Goal: Information Seeking & Learning: Learn about a topic

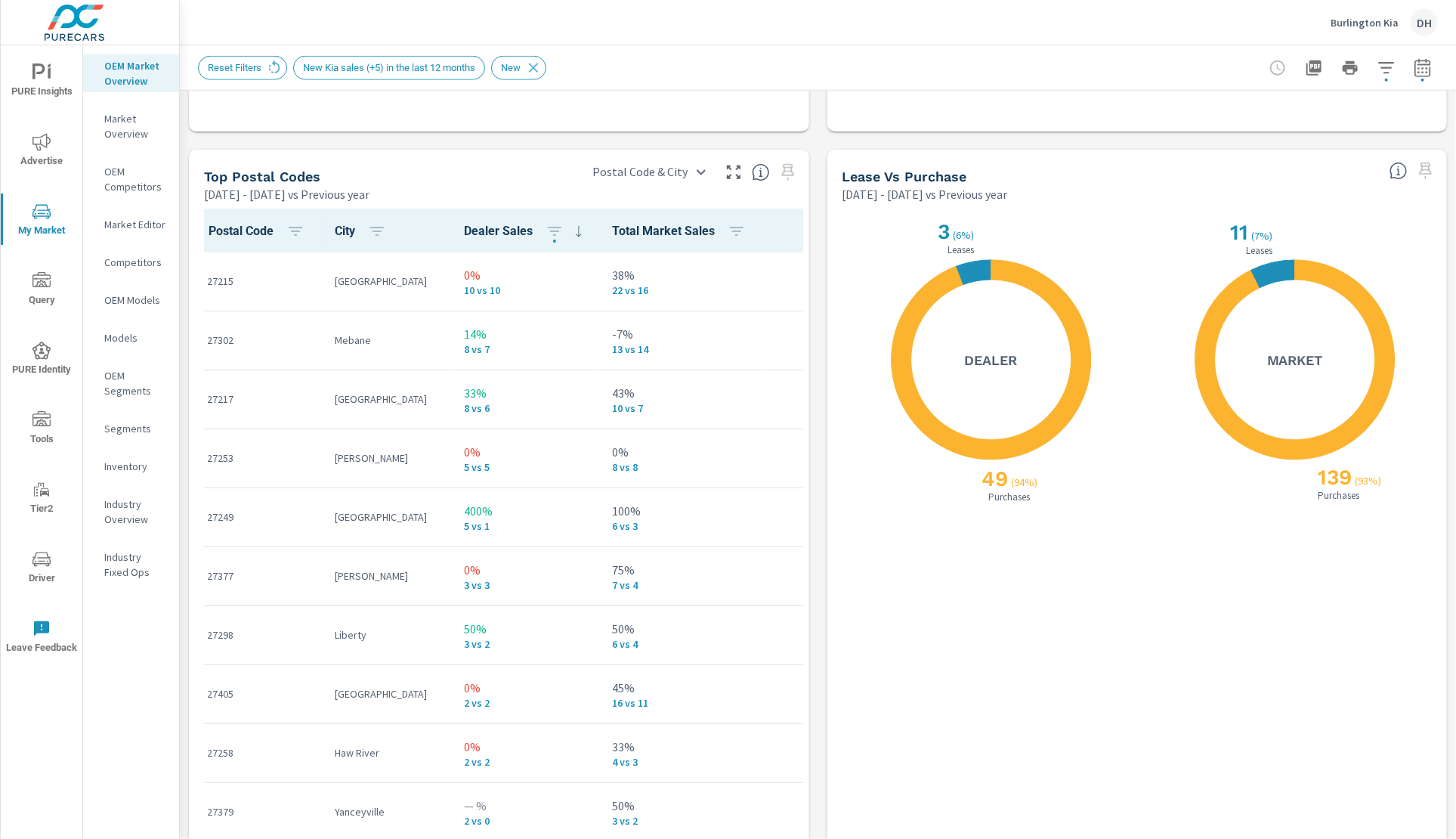
scroll to position [47, 0]
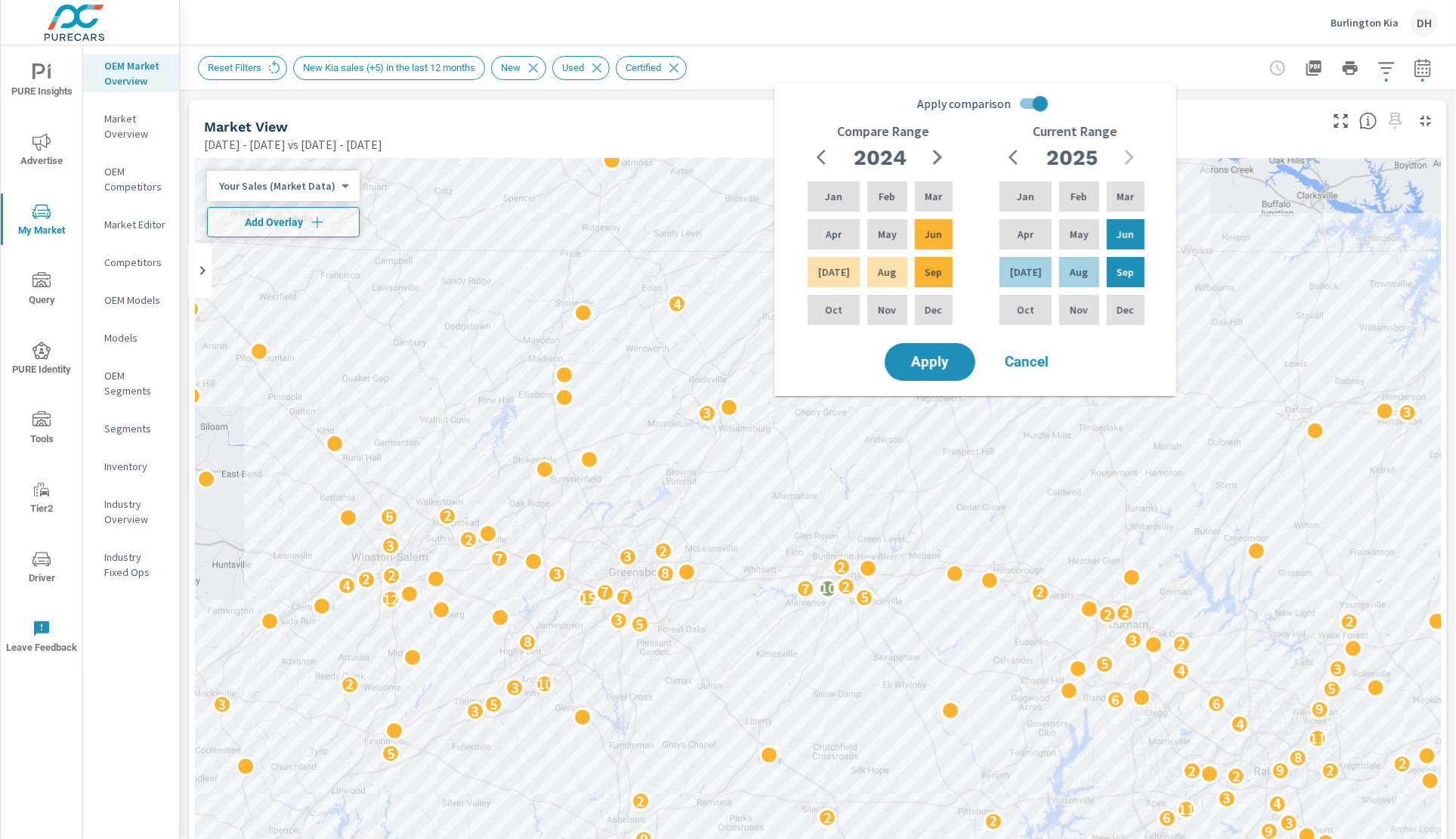
scroll to position [1, 0]
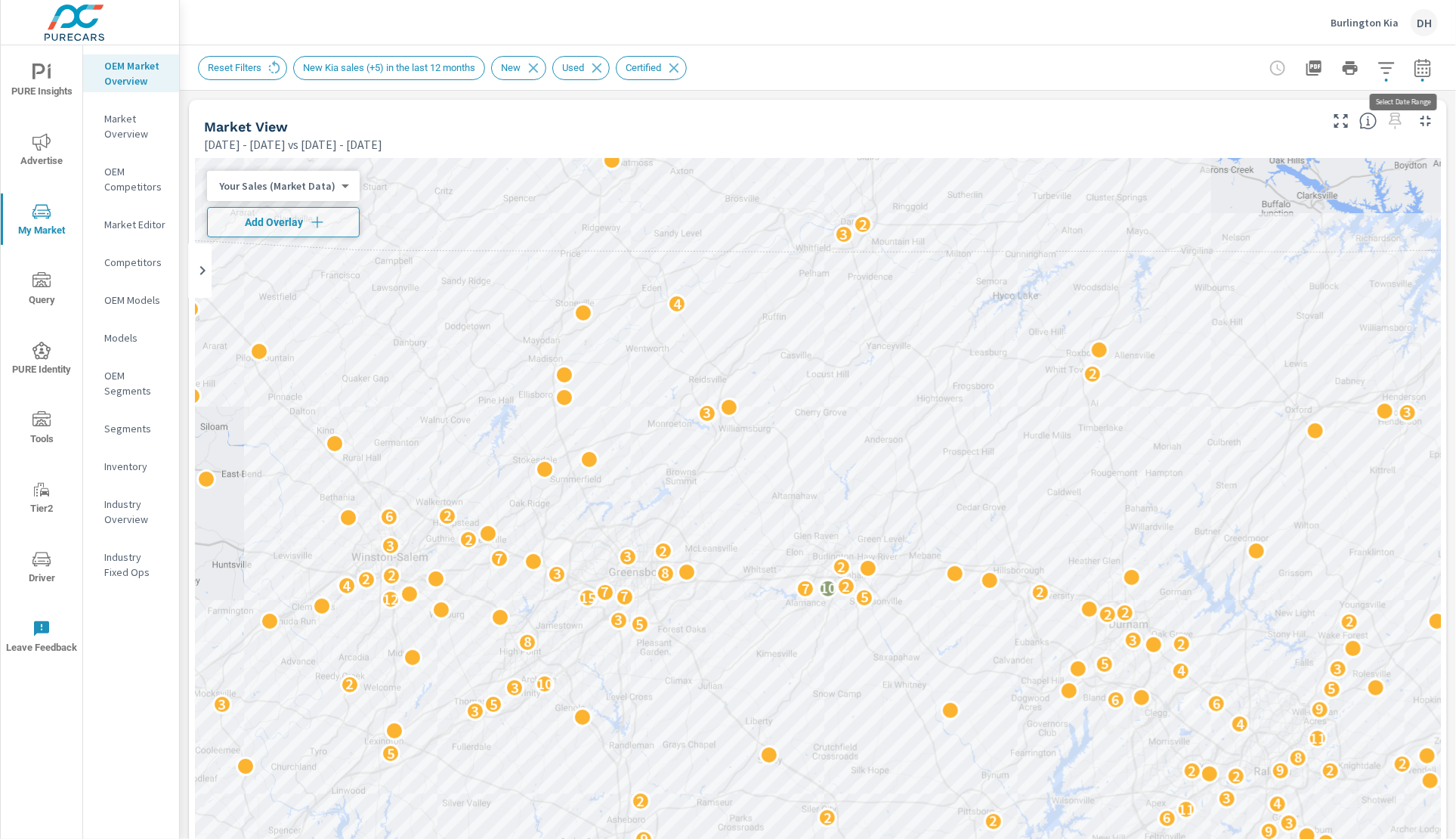
click at [1415, 70] on icon "button" at bounding box center [1424, 68] width 18 height 18
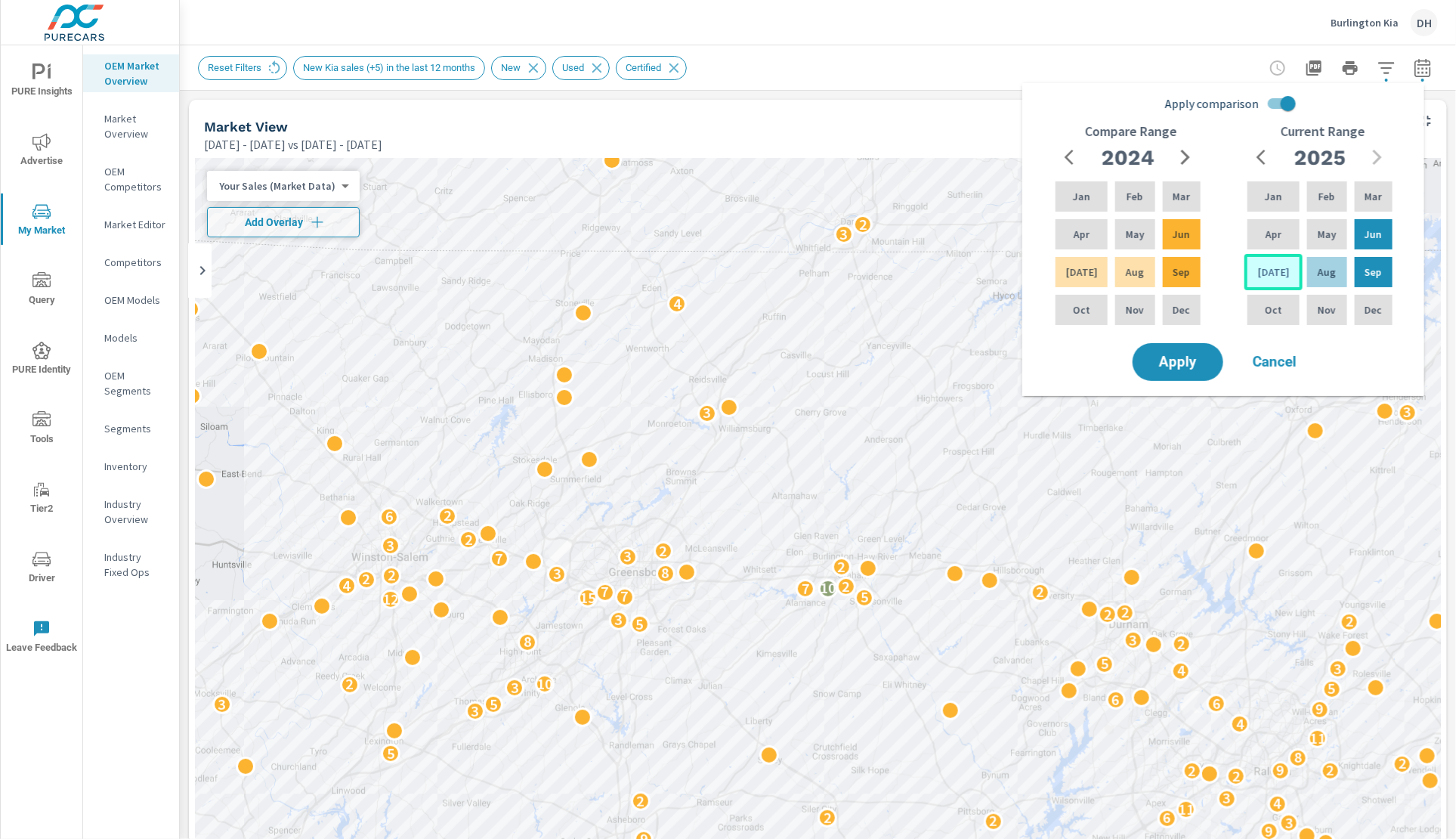
click at [1284, 264] on div "[DATE]" at bounding box center [1274, 272] width 59 height 36
click at [1281, 267] on div "[DATE]" at bounding box center [1274, 272] width 59 height 36
click at [1276, 100] on input "Apply comparison" at bounding box center [1289, 104] width 87 height 29
checkbox input "false"
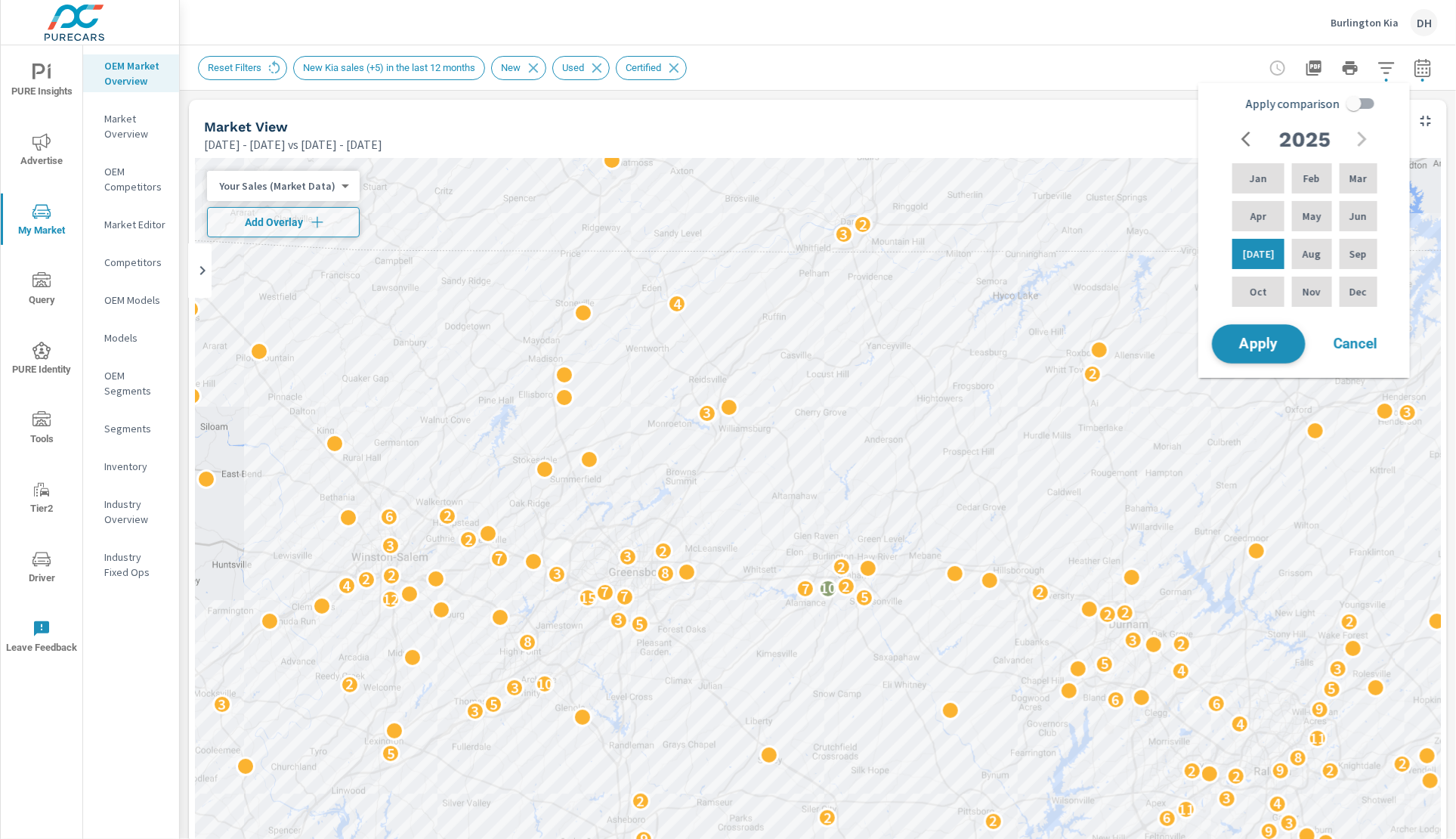
click at [1260, 348] on span "Apply" at bounding box center [1259, 344] width 62 height 14
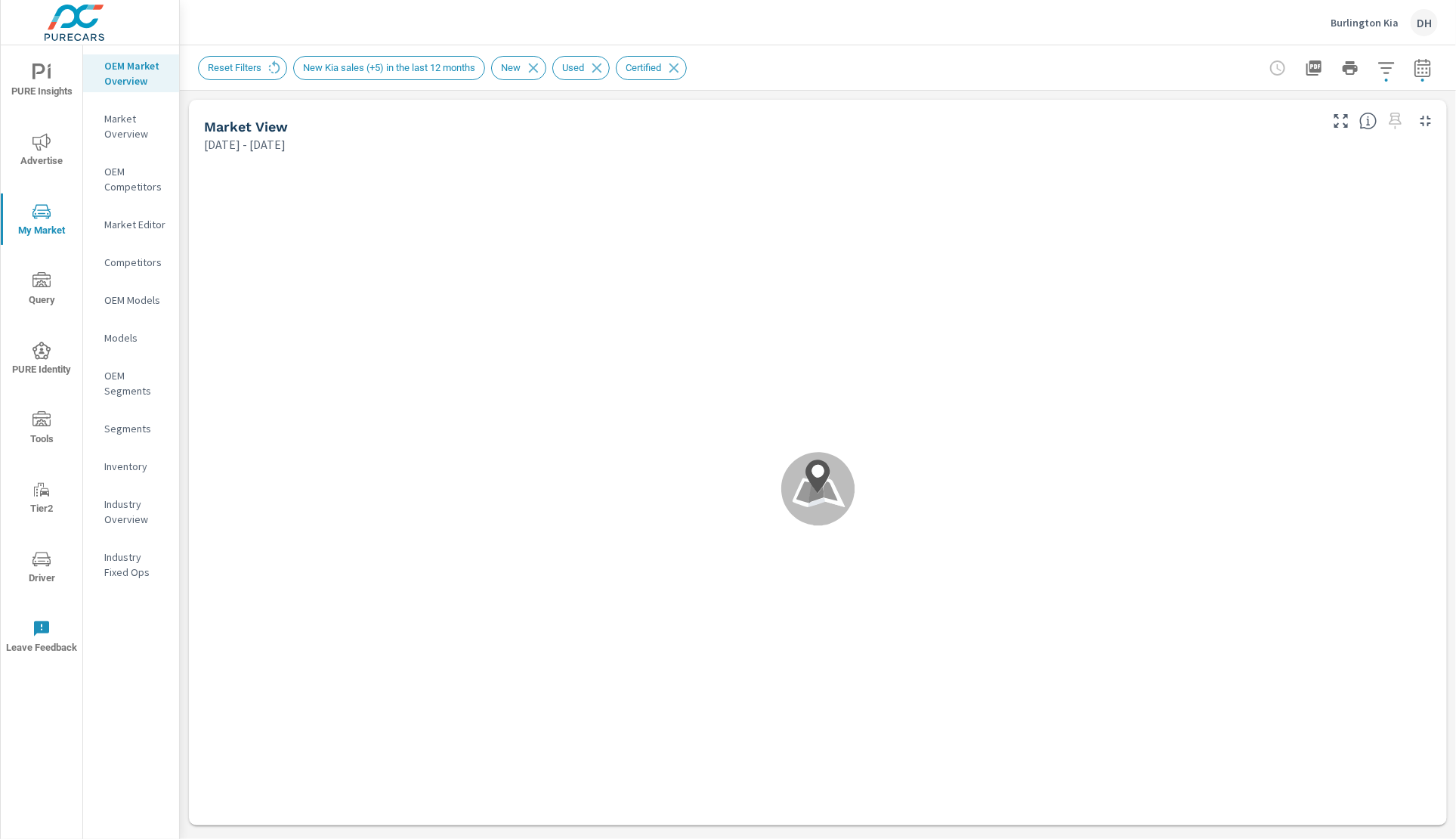
scroll to position [1, 0]
click at [119, 134] on p "Market Overview" at bounding box center [136, 126] width 63 height 31
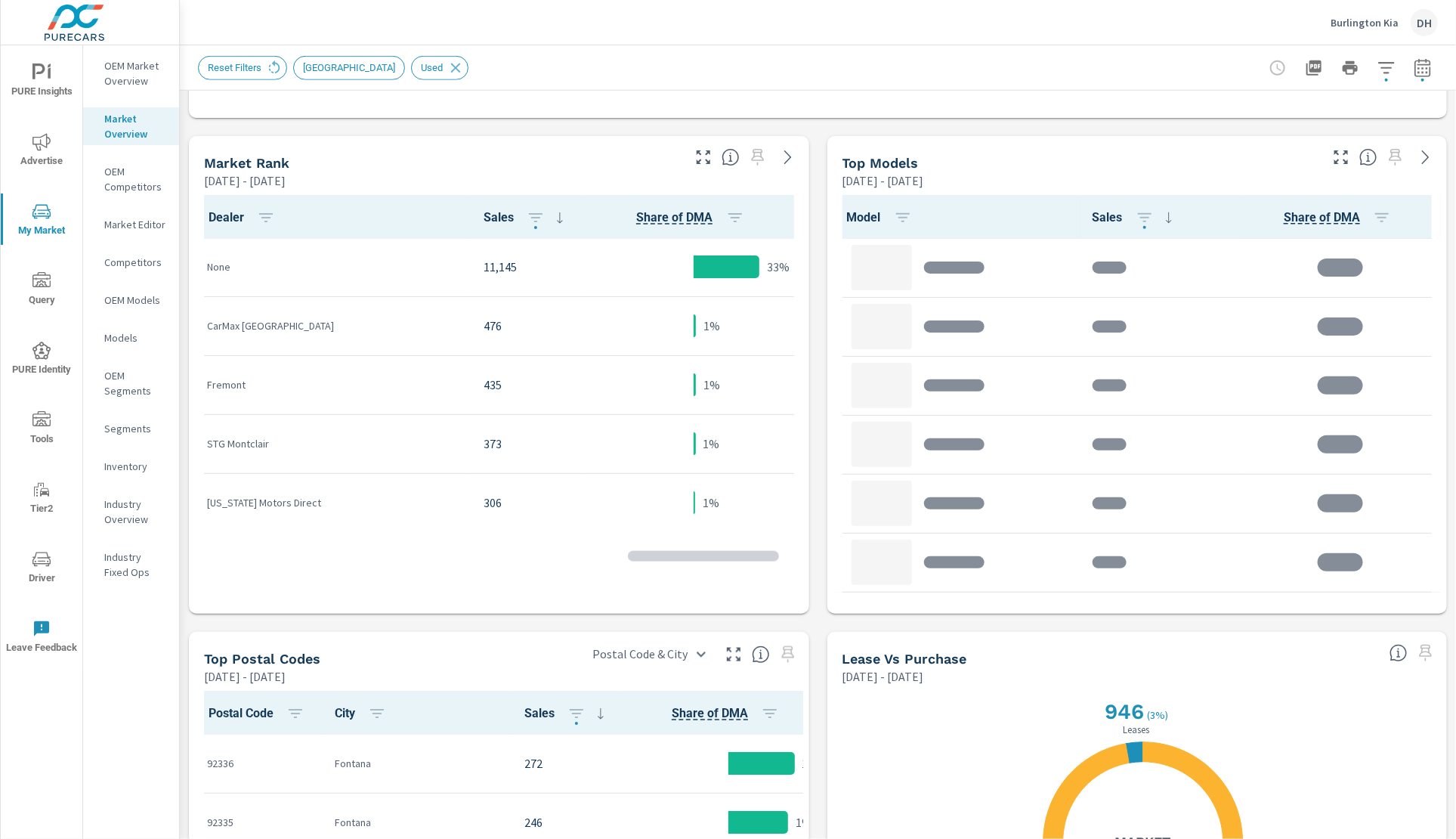
scroll to position [750, 0]
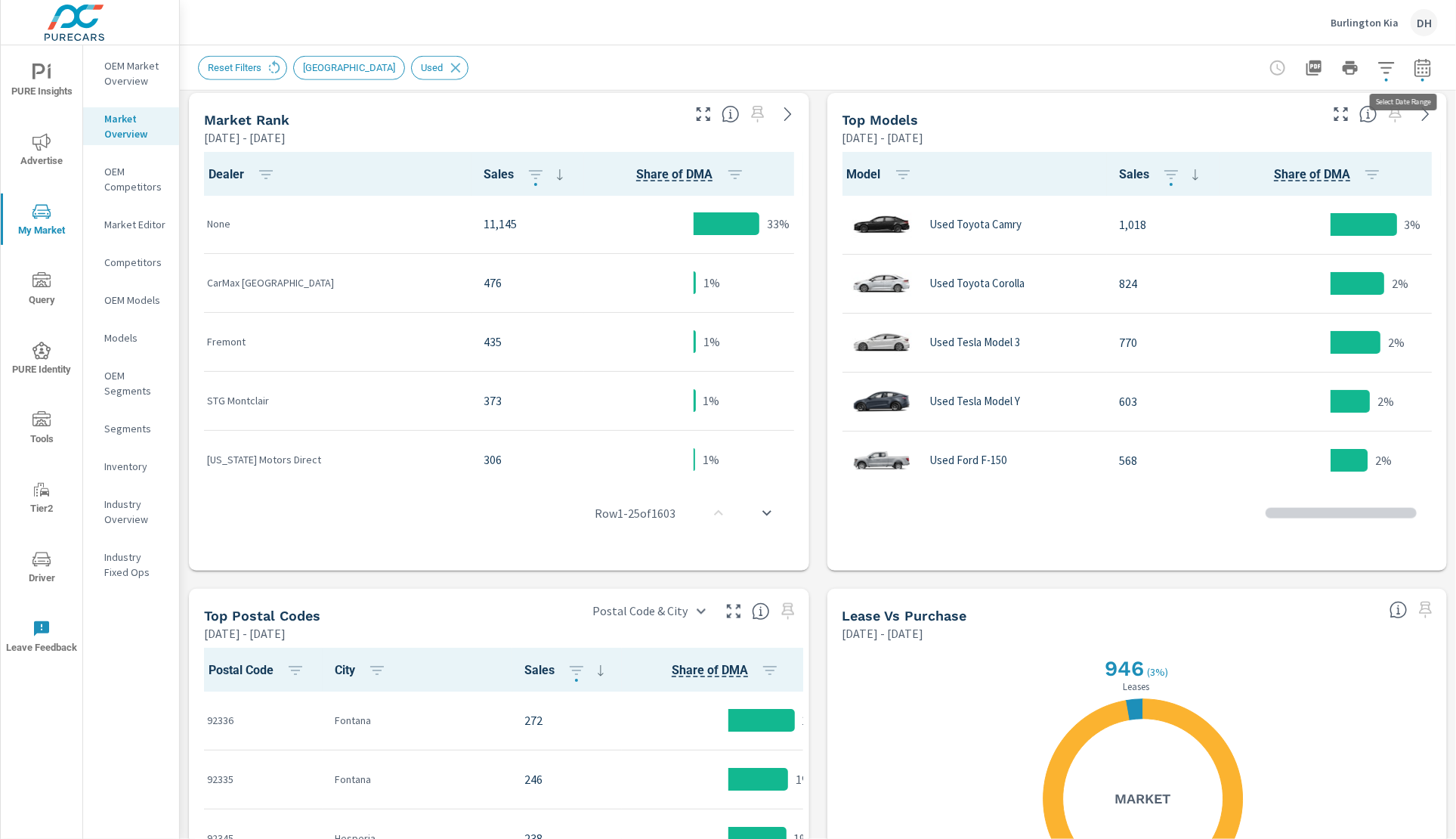
scroll to position [1, 0]
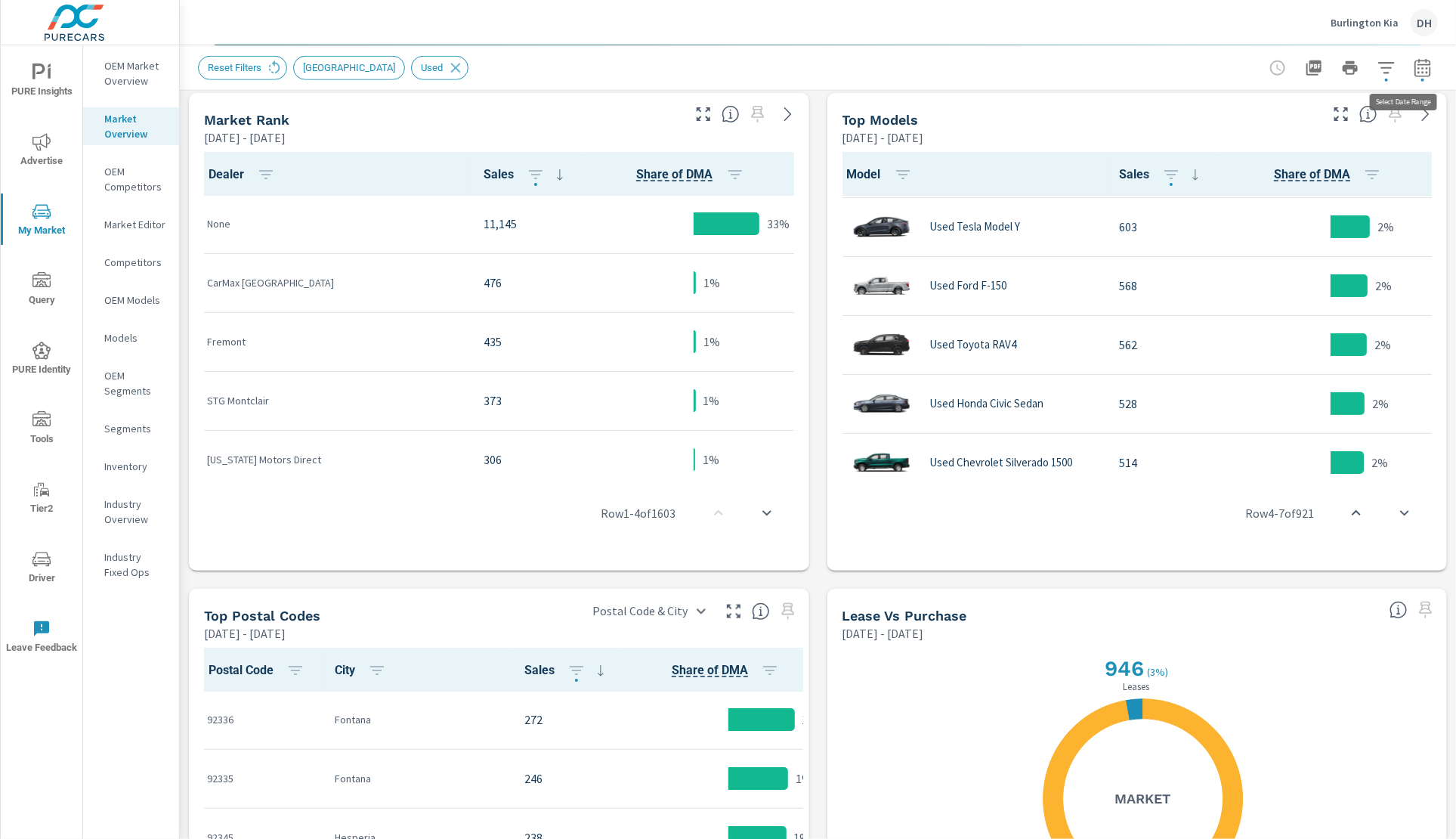
click at [1415, 72] on icon "button" at bounding box center [1424, 68] width 18 height 18
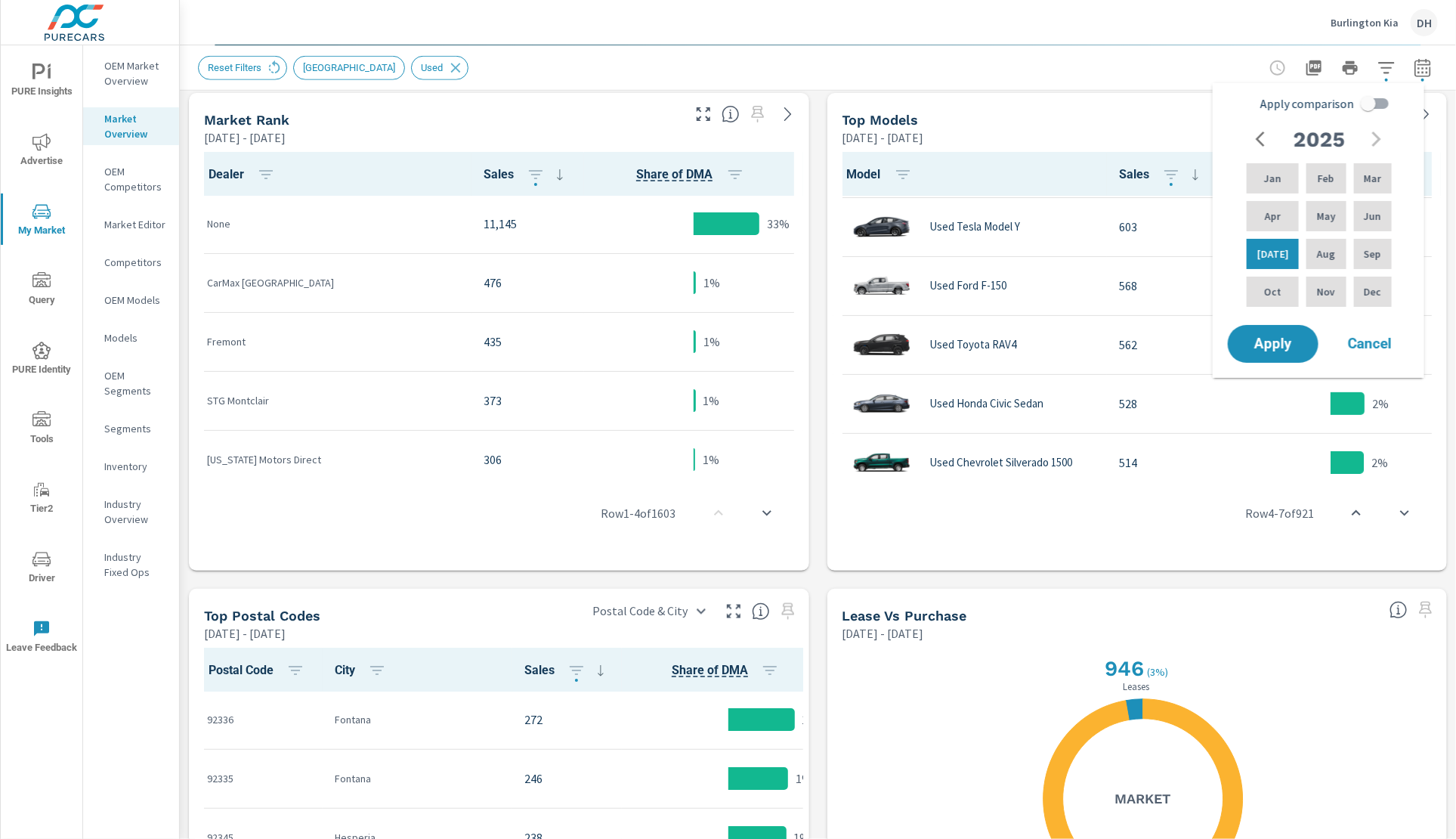
click at [1378, 101] on input "Apply comparison" at bounding box center [1369, 104] width 87 height 29
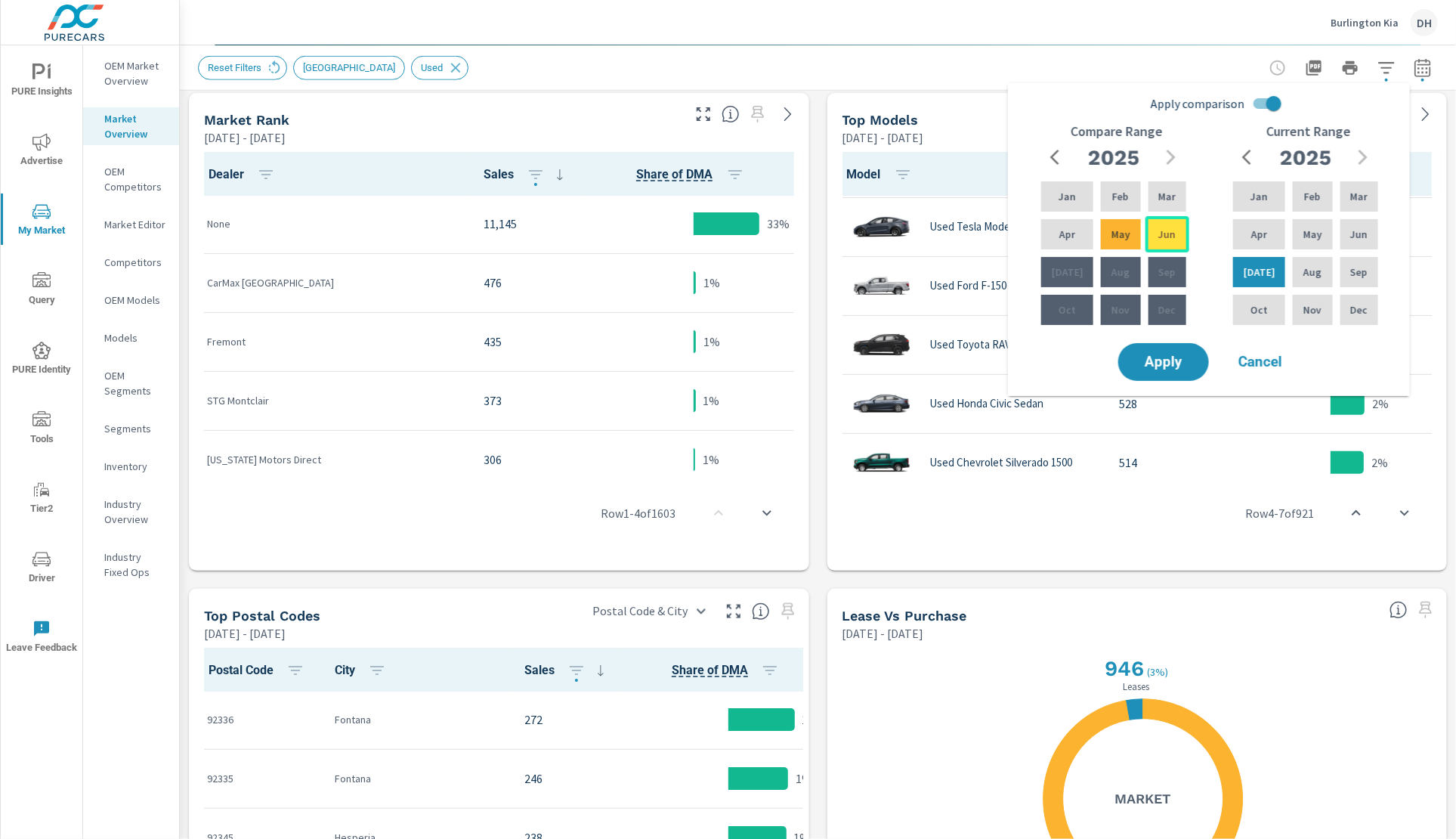
click at [1172, 234] on p "Jun" at bounding box center [1167, 234] width 17 height 15
click at [1058, 156] on icon "button" at bounding box center [1059, 157] width 18 height 18
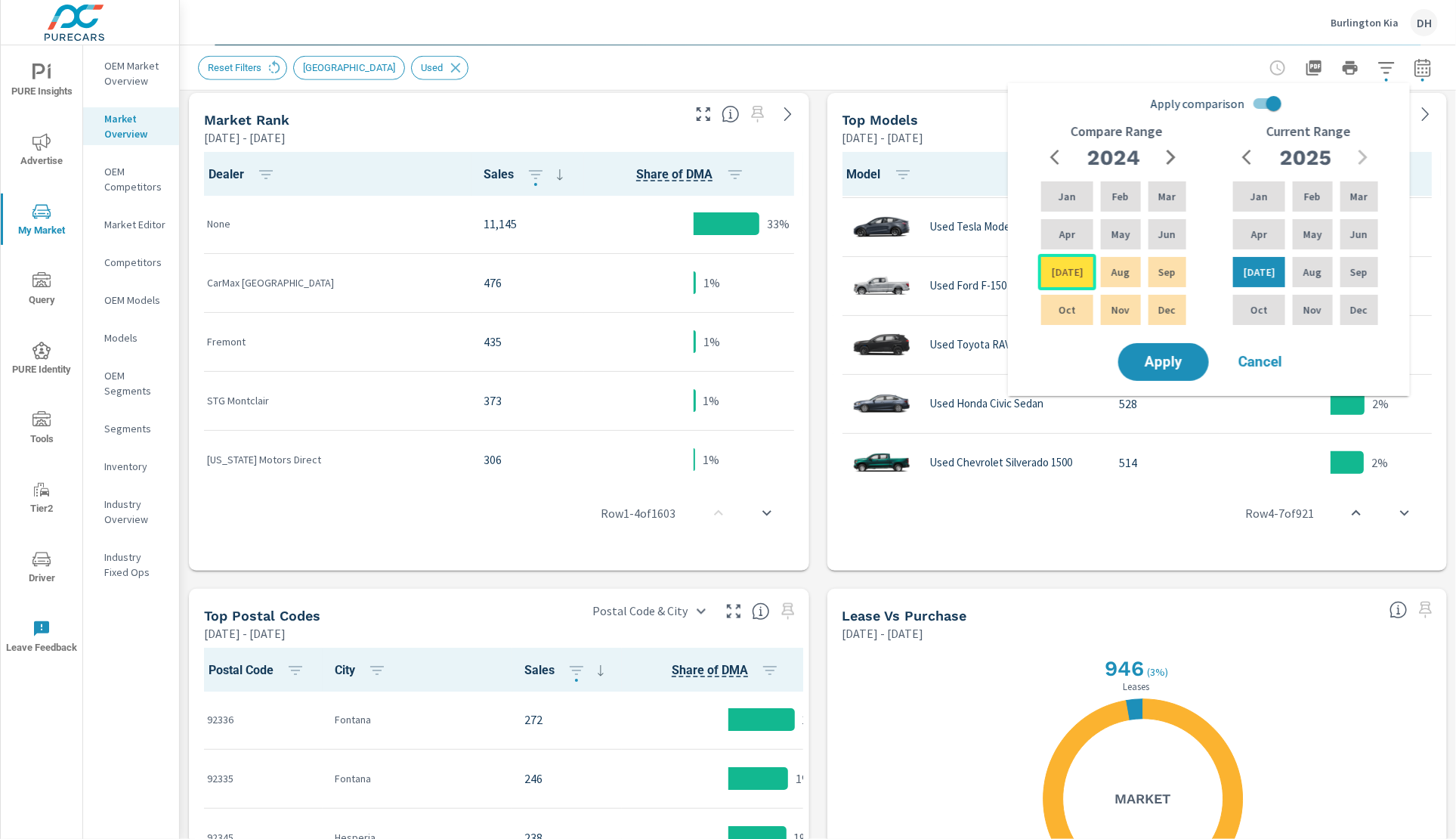
click at [1058, 279] on div "[DATE]" at bounding box center [1067, 272] width 59 height 36
click at [1064, 276] on p "[DATE]" at bounding box center [1067, 271] width 32 height 15
click at [1077, 261] on div "[DATE]" at bounding box center [1067, 272] width 59 height 36
click at [1174, 264] on div "Sep" at bounding box center [1168, 272] width 44 height 36
click at [1078, 270] on div "[DATE]" at bounding box center [1067, 272] width 59 height 36
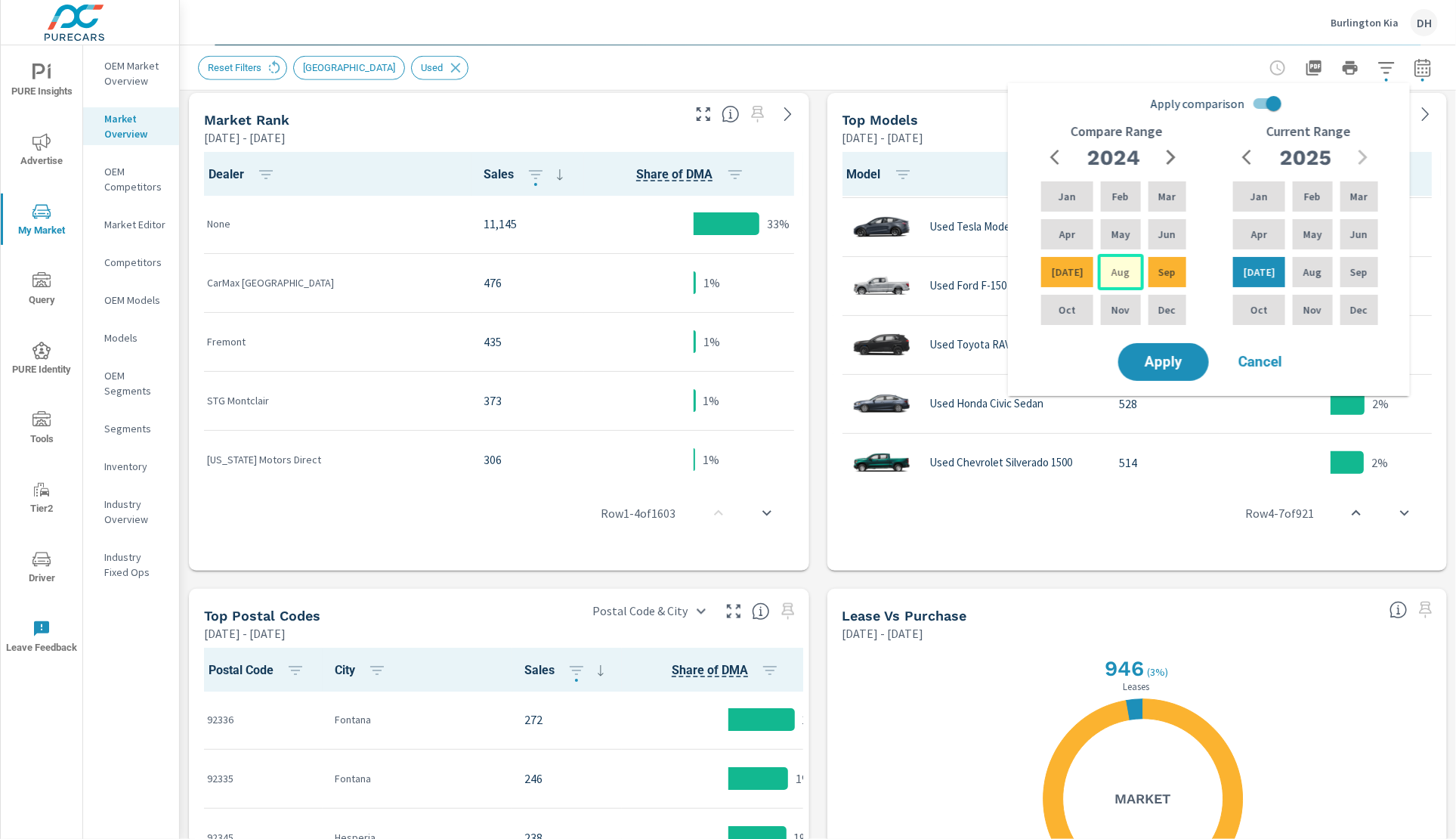
click at [1112, 270] on p "Aug" at bounding box center [1121, 271] width 18 height 15
click at [1063, 270] on p "[DATE]" at bounding box center [1067, 271] width 32 height 15
click at [1059, 273] on p "[DATE]" at bounding box center [1067, 271] width 32 height 15
click at [1114, 265] on p "Aug" at bounding box center [1121, 271] width 18 height 15
click at [1055, 269] on p "[DATE]" at bounding box center [1067, 271] width 32 height 15
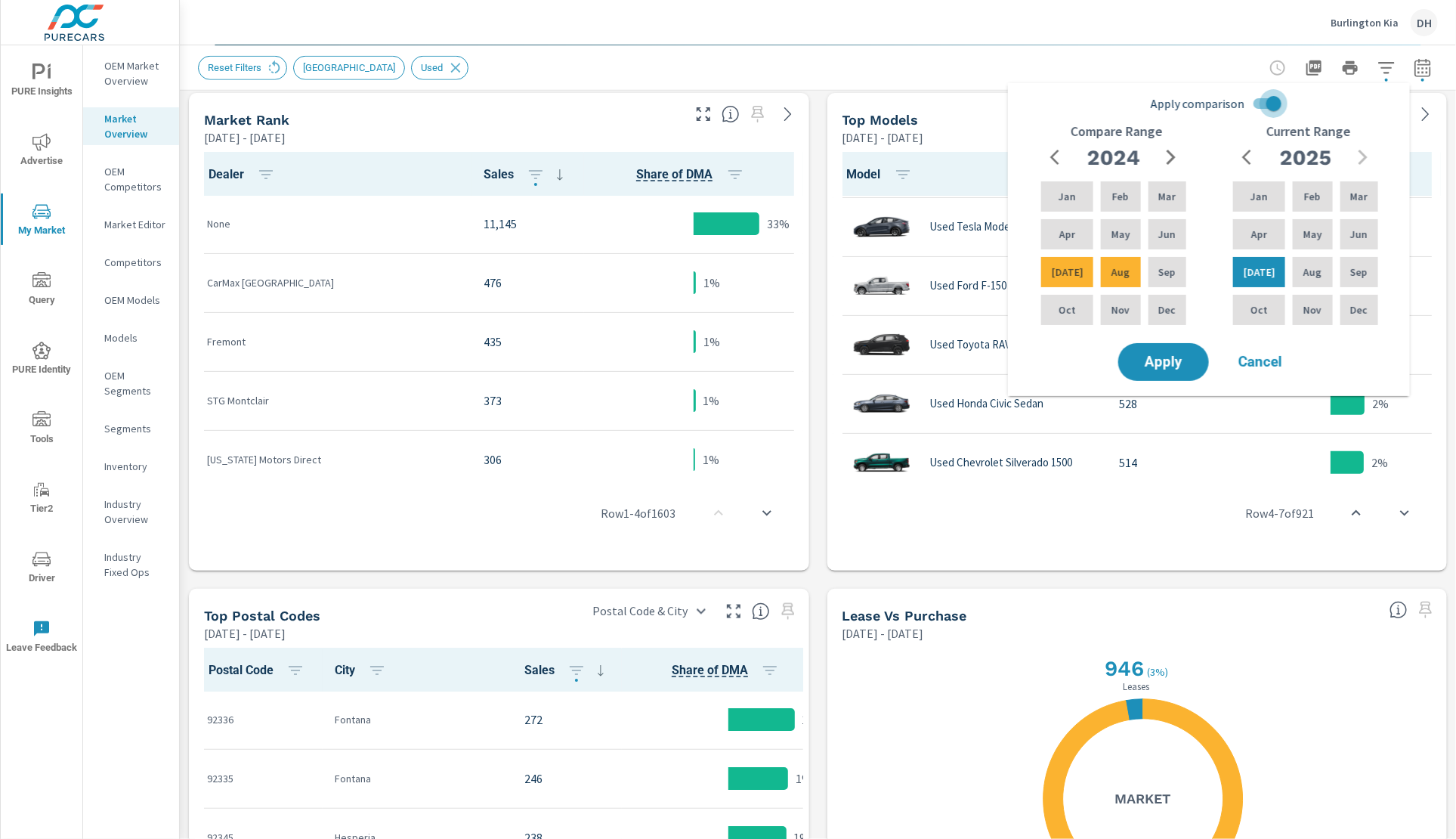
click at [1266, 106] on input "Apply comparison" at bounding box center [1275, 104] width 87 height 29
checkbox input "false"
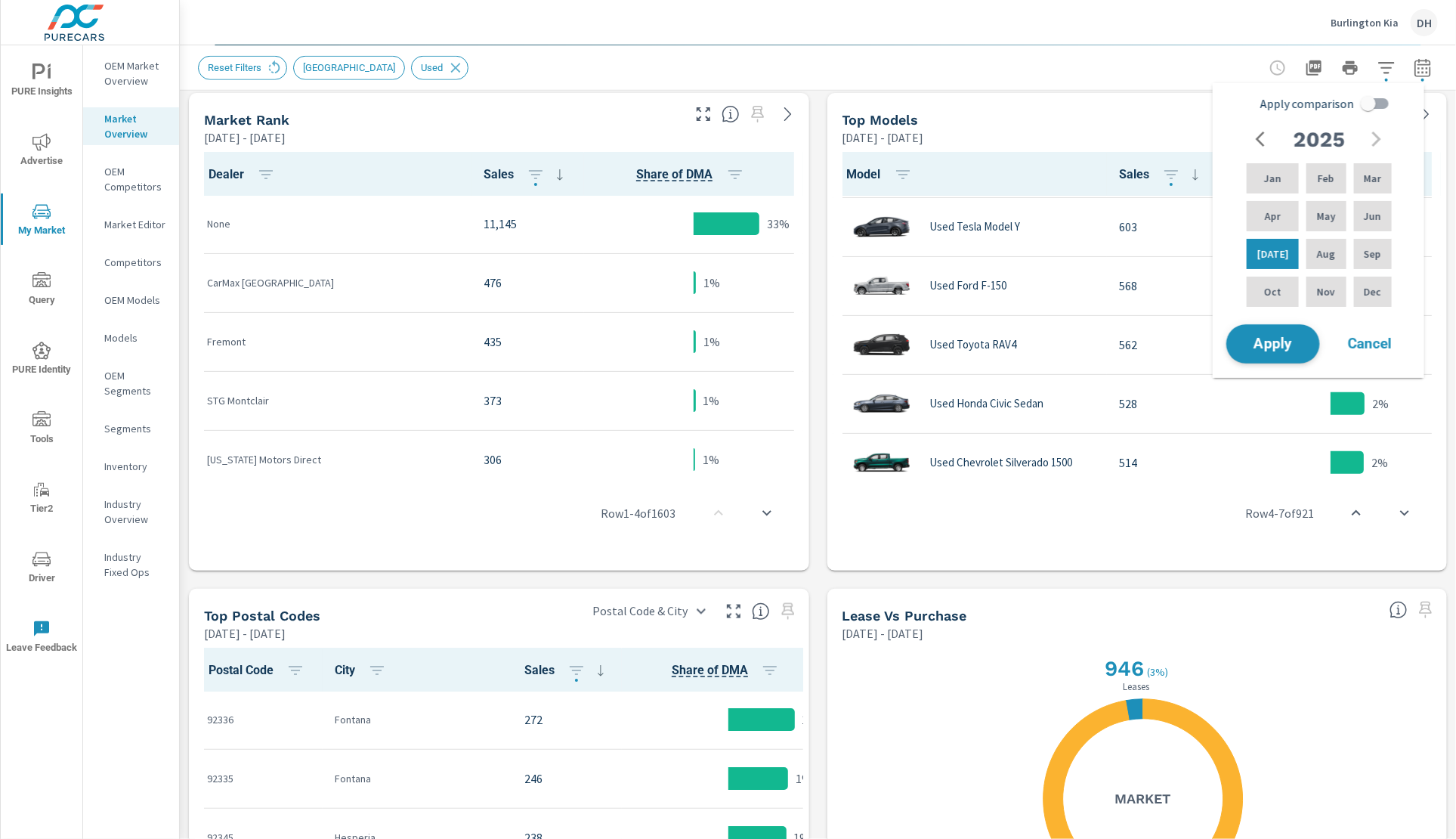
click at [1297, 343] on span "Apply" at bounding box center [1273, 344] width 62 height 14
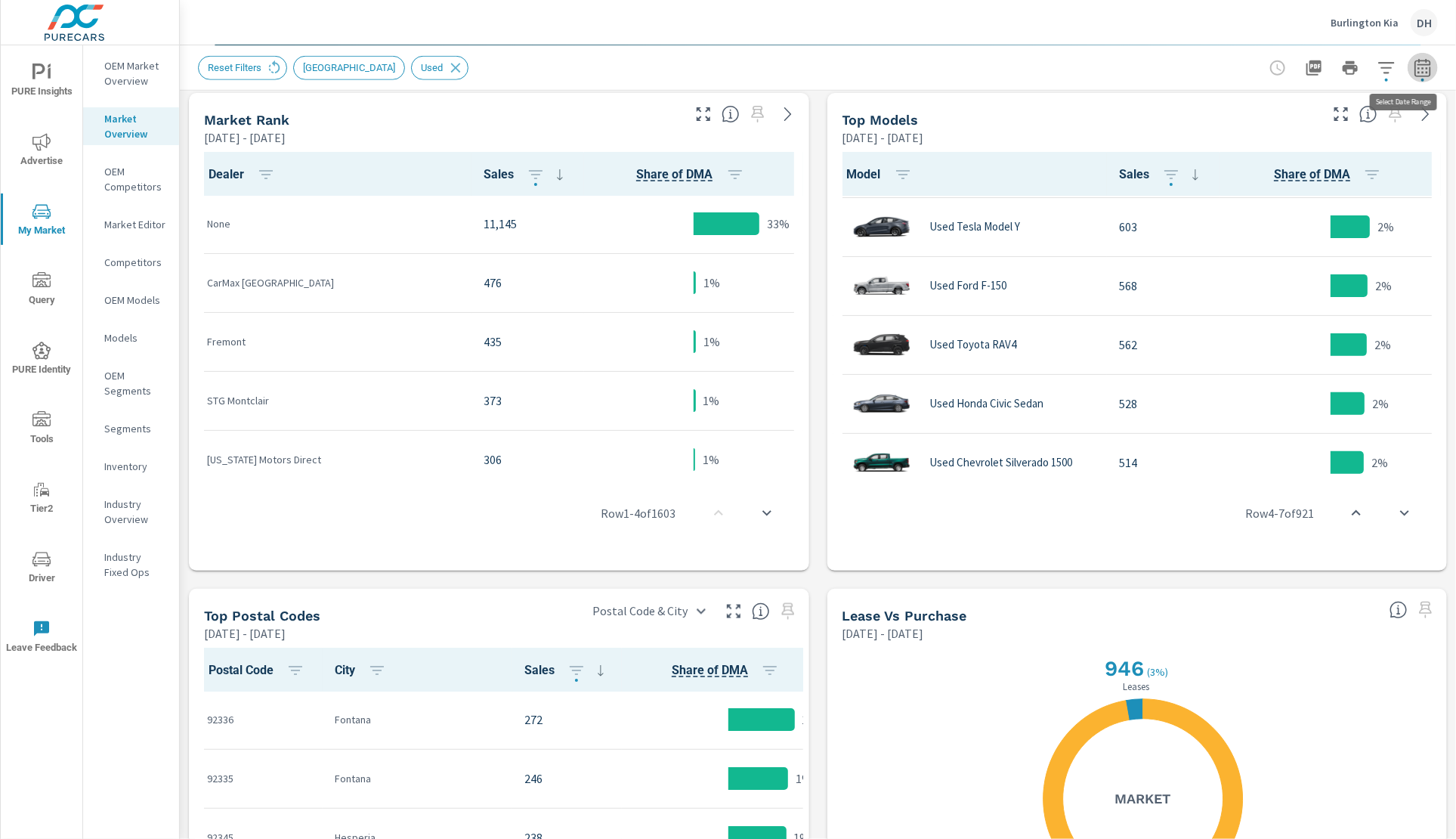
click at [1415, 71] on icon "button" at bounding box center [1424, 68] width 18 height 18
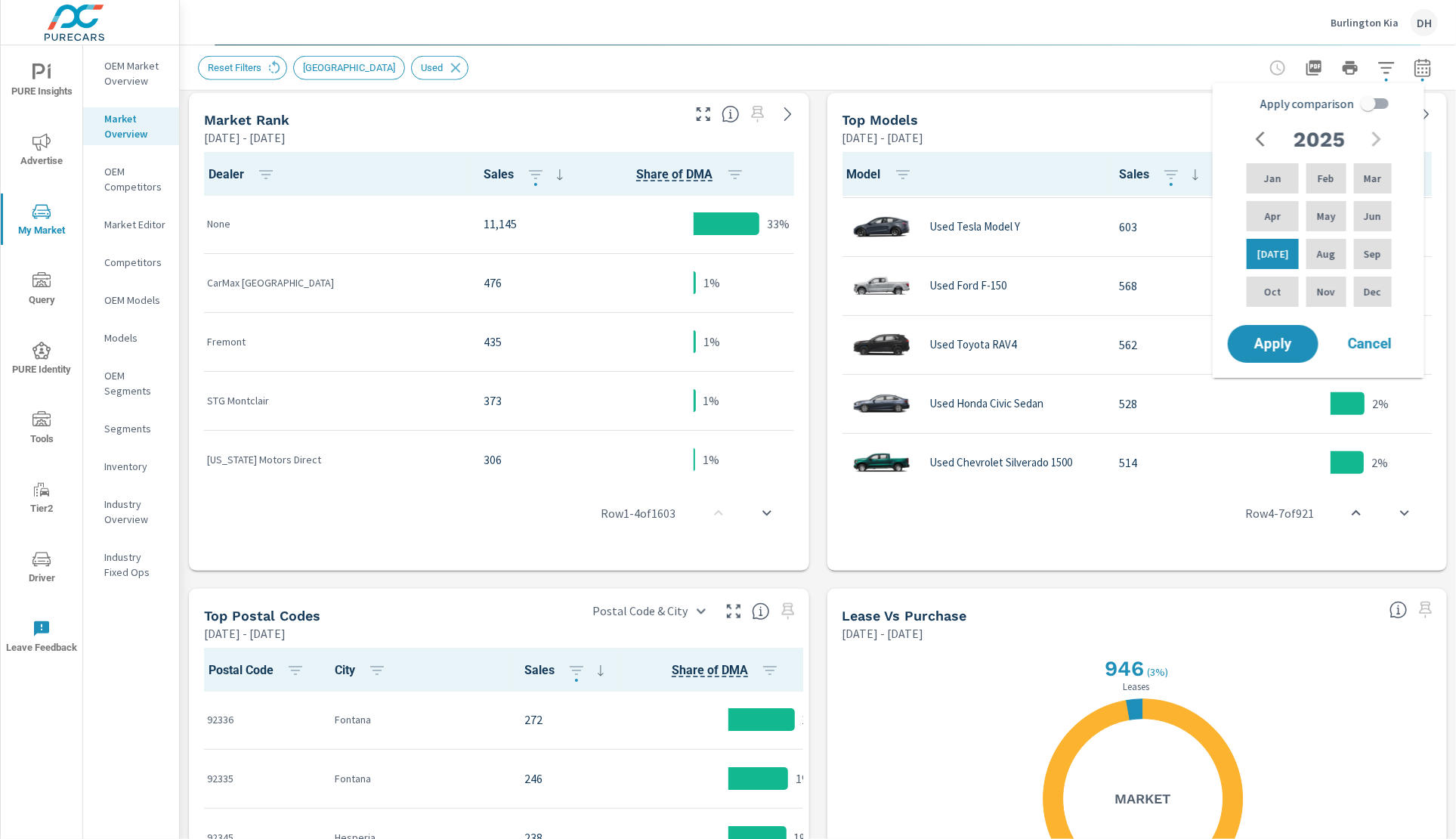
click at [1358, 109] on input "Apply comparison" at bounding box center [1369, 104] width 87 height 29
checkbox input "true"
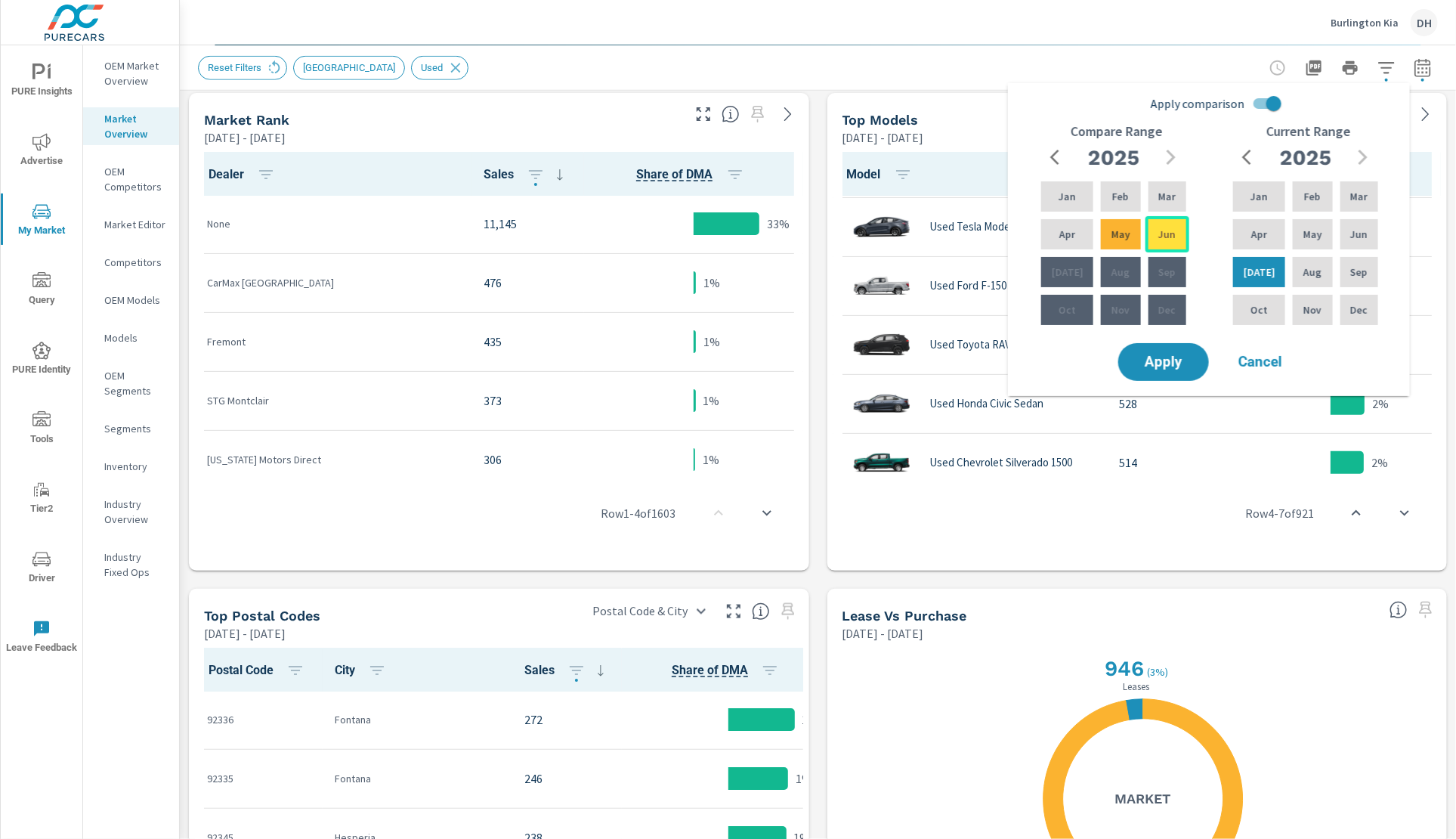
click at [1167, 236] on p "Jun" at bounding box center [1167, 234] width 17 height 15
click at [1051, 263] on div "[DATE]" at bounding box center [1067, 272] width 59 height 36
click at [1059, 152] on icon "button" at bounding box center [1059, 157] width 18 height 18
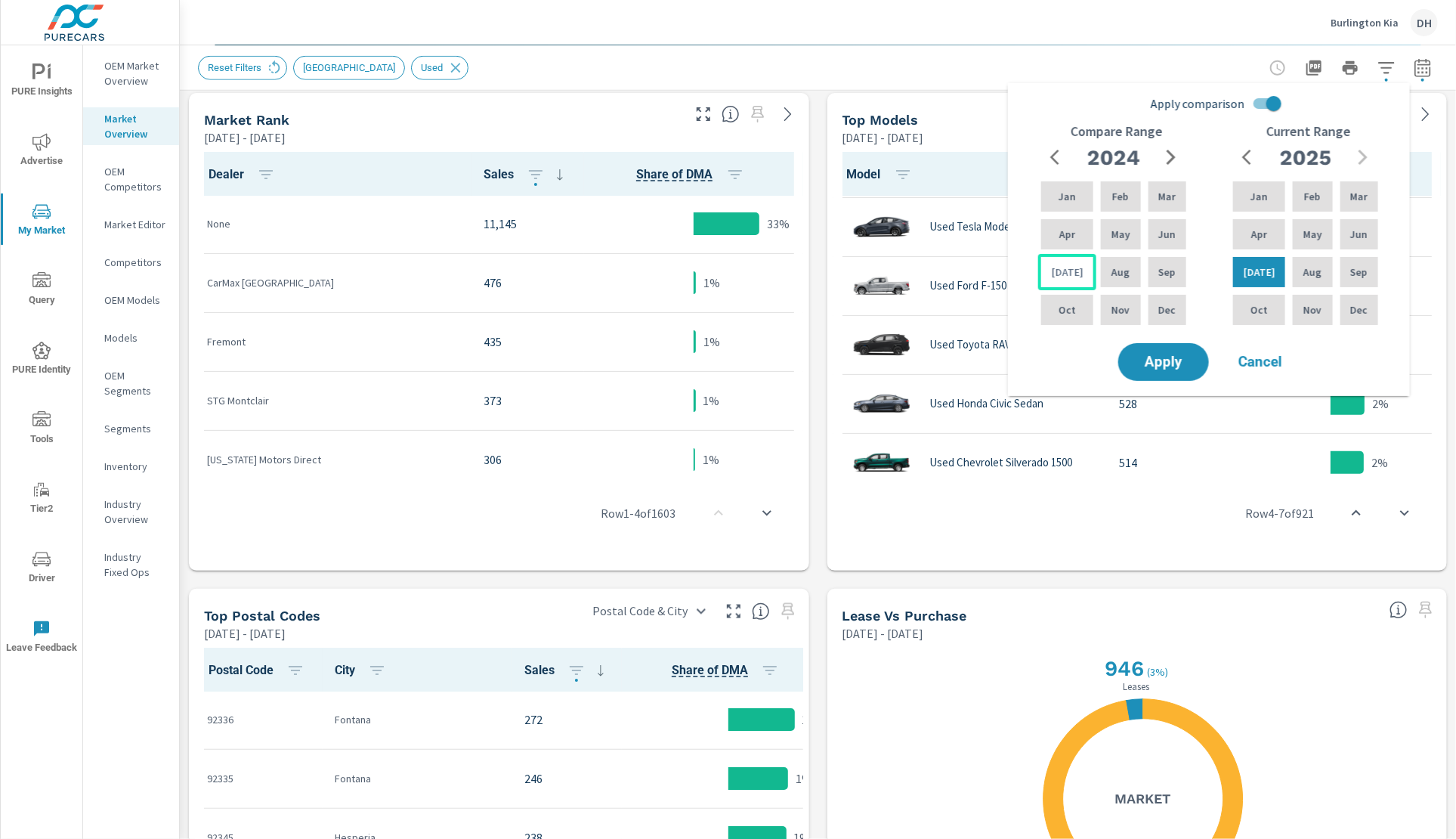
click at [1067, 274] on p "[DATE]" at bounding box center [1067, 271] width 32 height 15
click at [1058, 269] on p "[DATE]" at bounding box center [1067, 271] width 32 height 15
click at [1159, 221] on div "Jun" at bounding box center [1168, 234] width 44 height 36
click at [1073, 262] on div "[DATE]" at bounding box center [1067, 272] width 59 height 36
click at [1366, 227] on div "Jun" at bounding box center [1360, 234] width 44 height 36
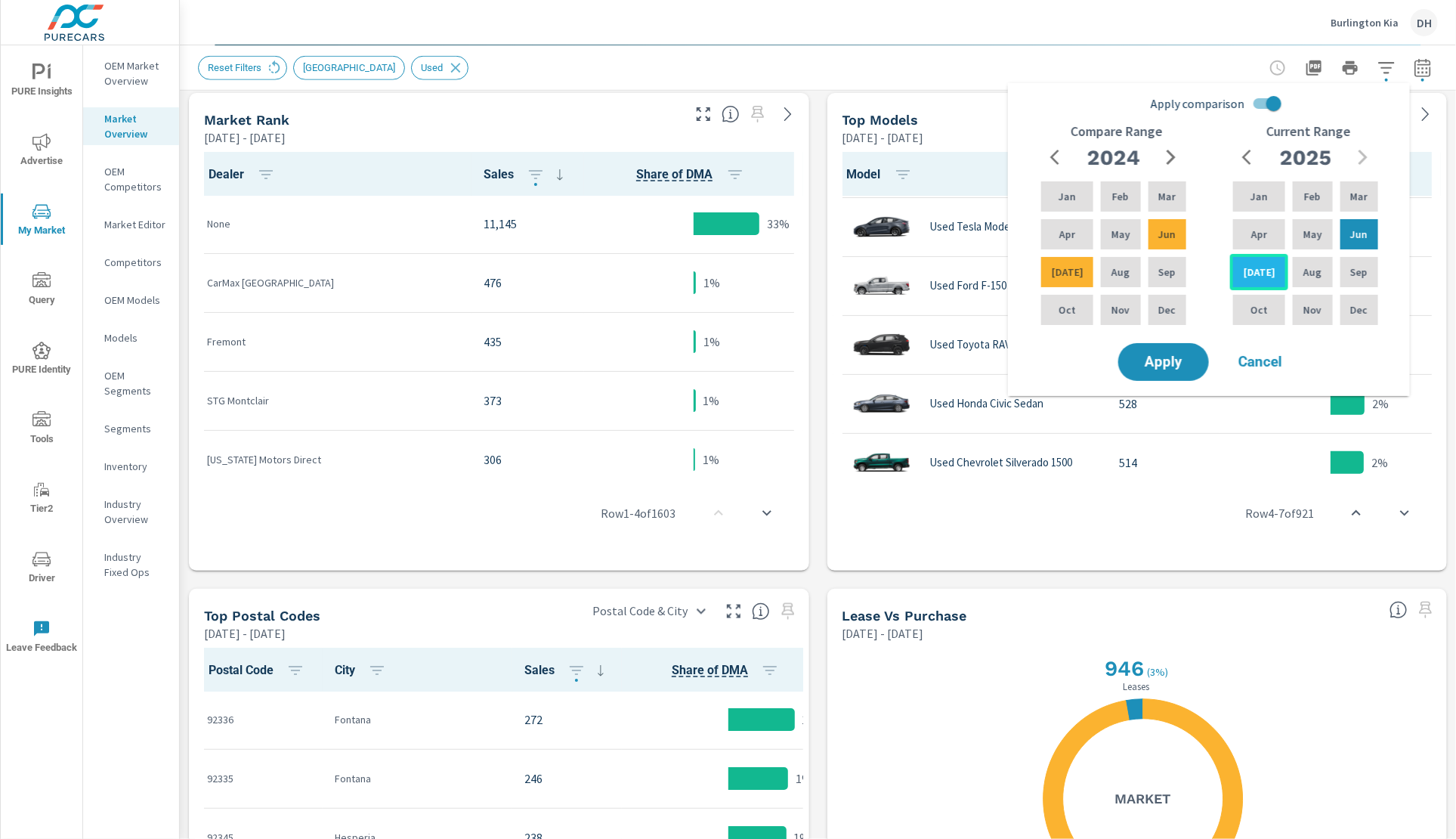
drag, startPoint x: 1269, startPoint y: 260, endPoint x: 1271, endPoint y: 274, distance: 14.1
click at [1268, 263] on div "[DATE]" at bounding box center [1259, 272] width 59 height 36
click at [1190, 355] on span "Apply" at bounding box center [1164, 362] width 62 height 14
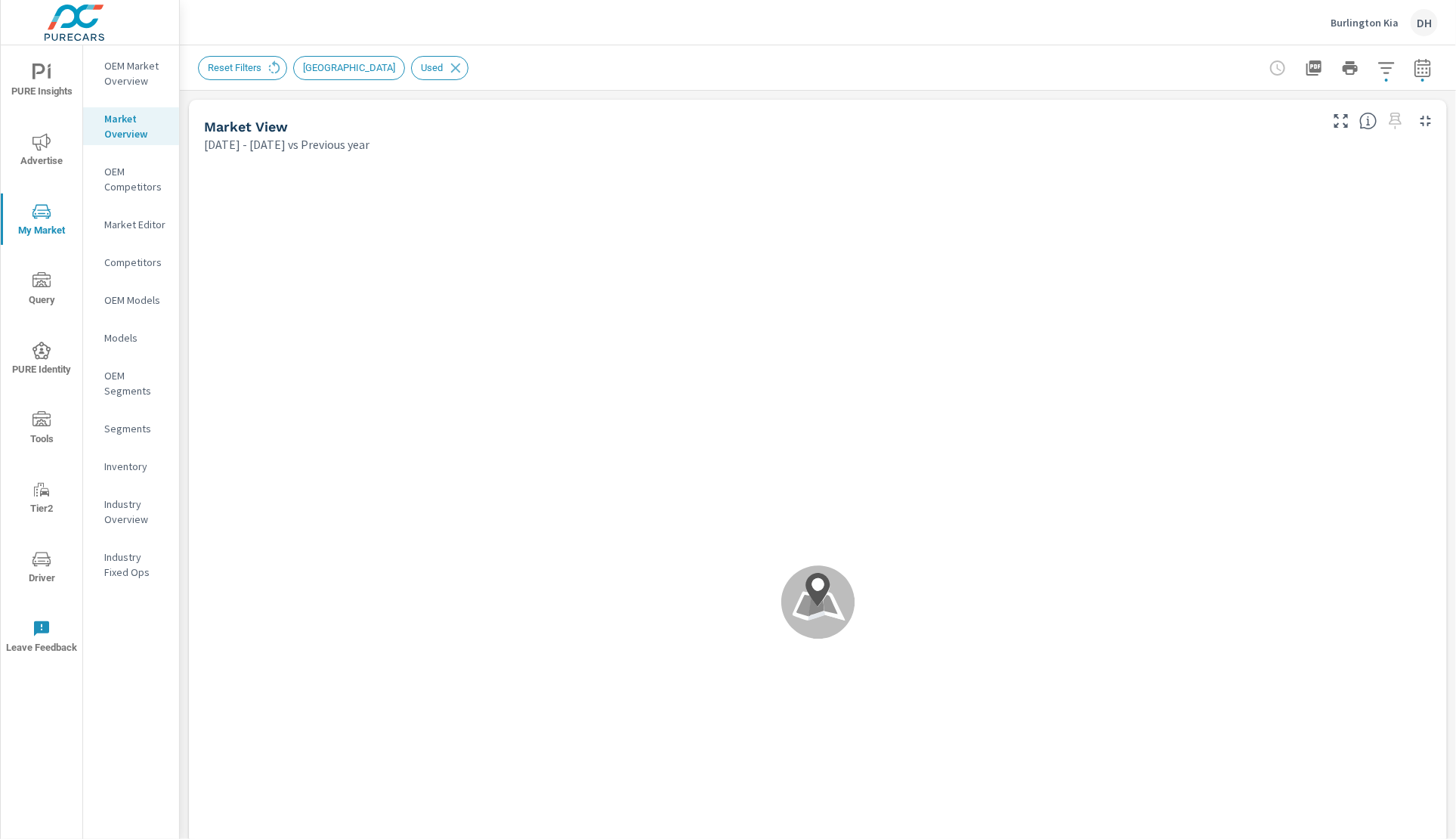
scroll to position [175, 0]
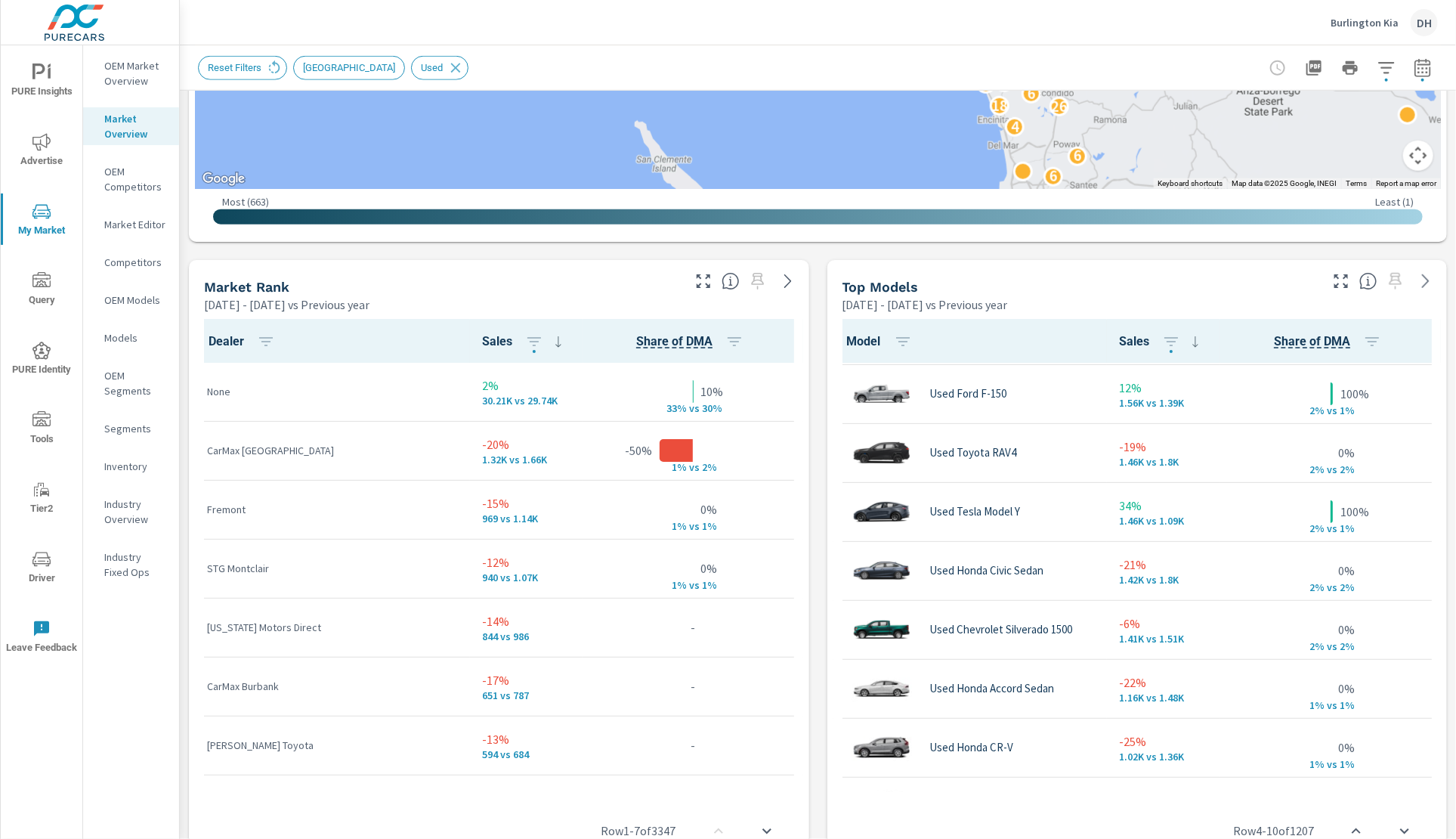
click at [168, 78] on div "OEM Market Overview" at bounding box center [131, 73] width 96 height 38
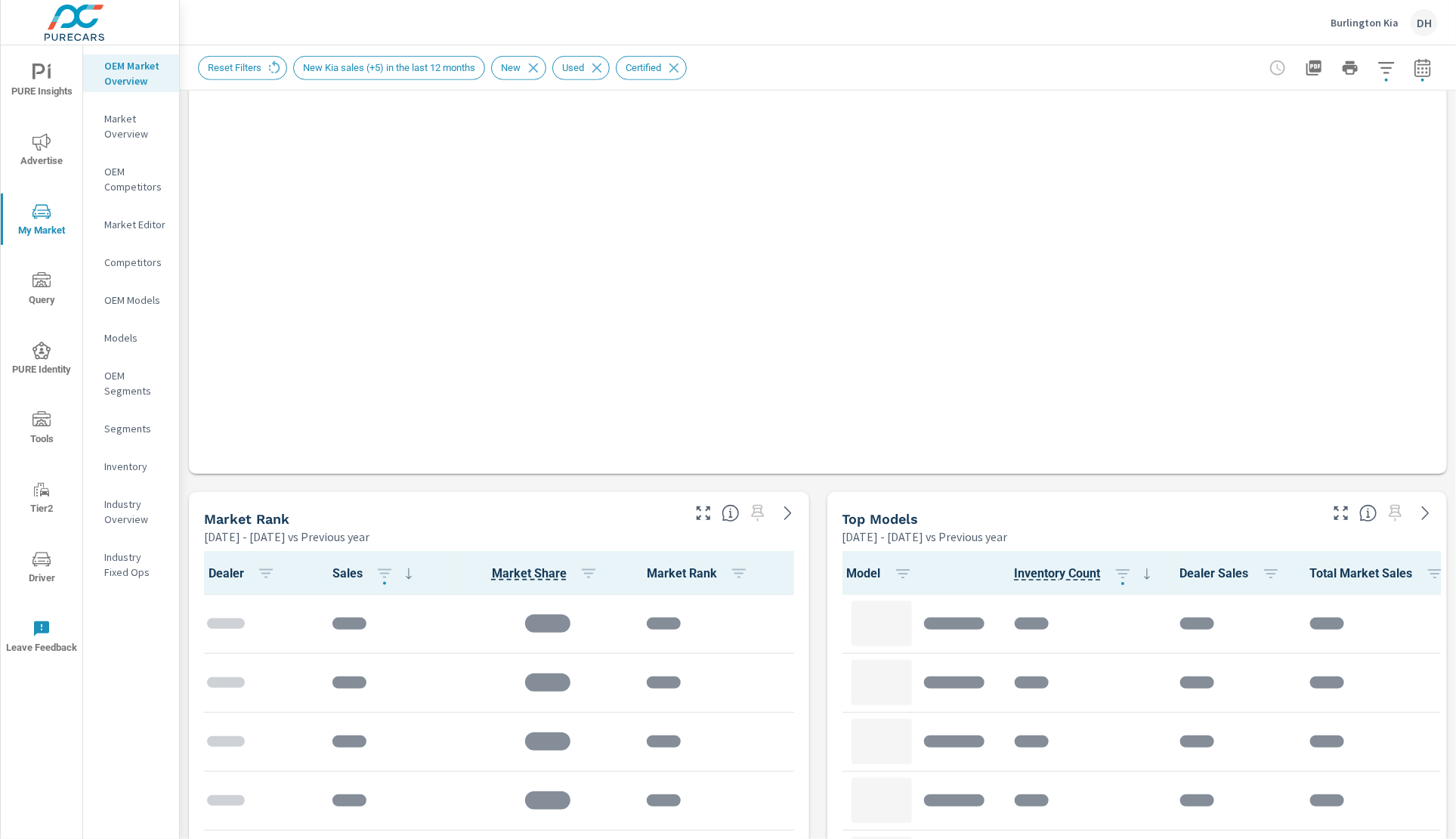
scroll to position [1, 0]
click at [1418, 68] on icon "button" at bounding box center [1423, 70] width 10 height 6
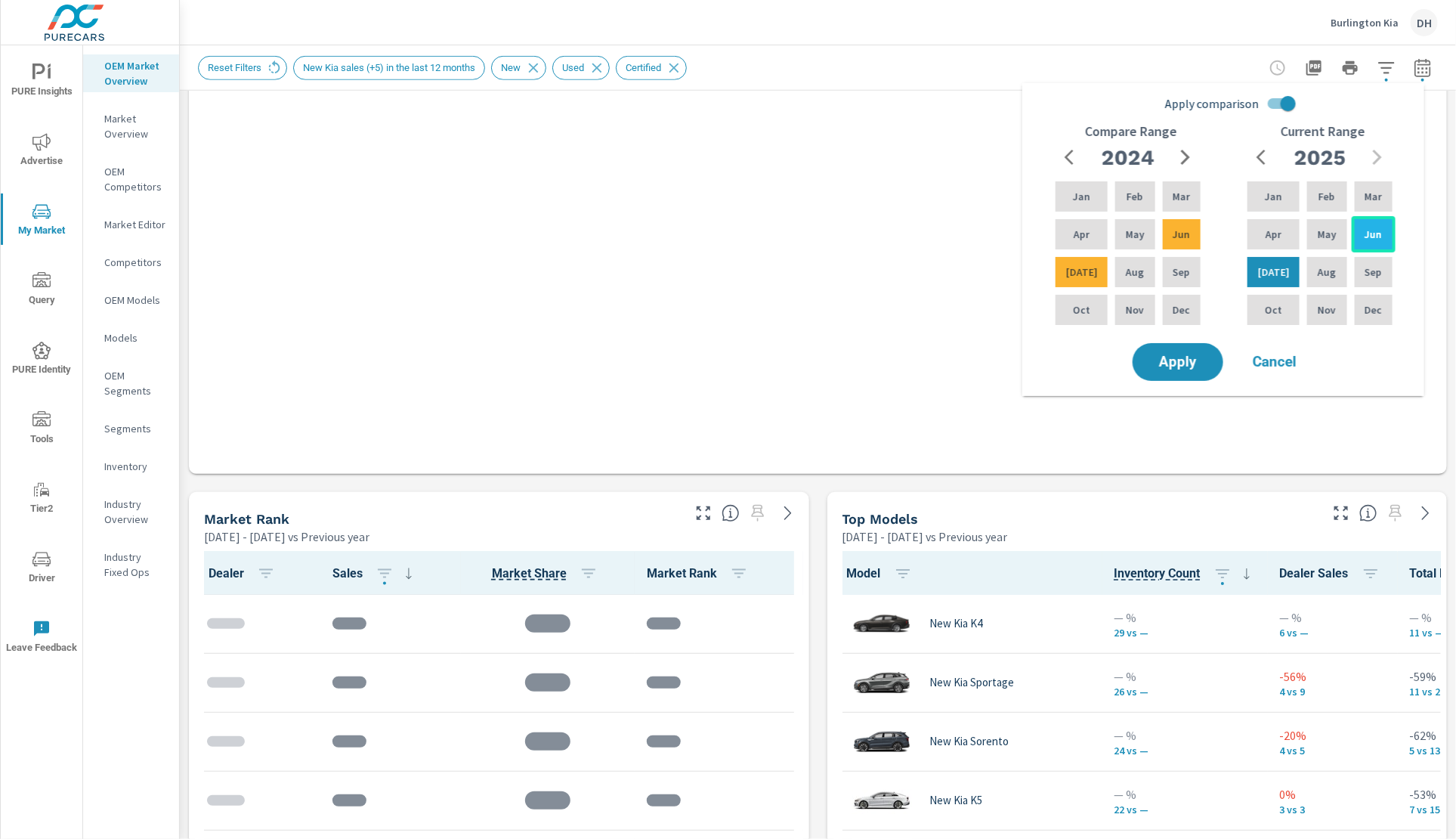
scroll to position [175, 0]
click at [1329, 236] on p "May" at bounding box center [1327, 234] width 19 height 15
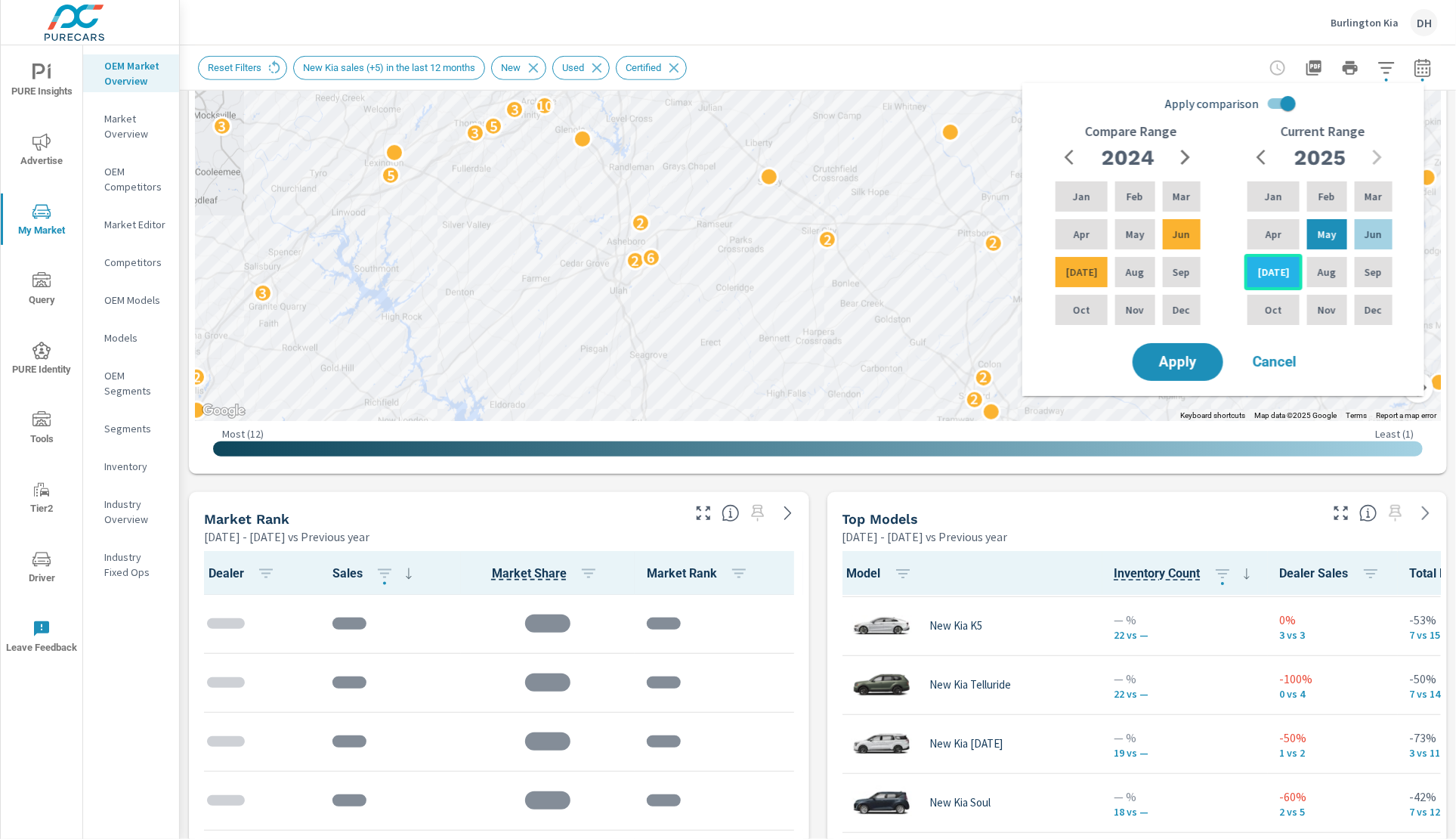
click at [1283, 264] on div "[DATE]" at bounding box center [1274, 272] width 59 height 36
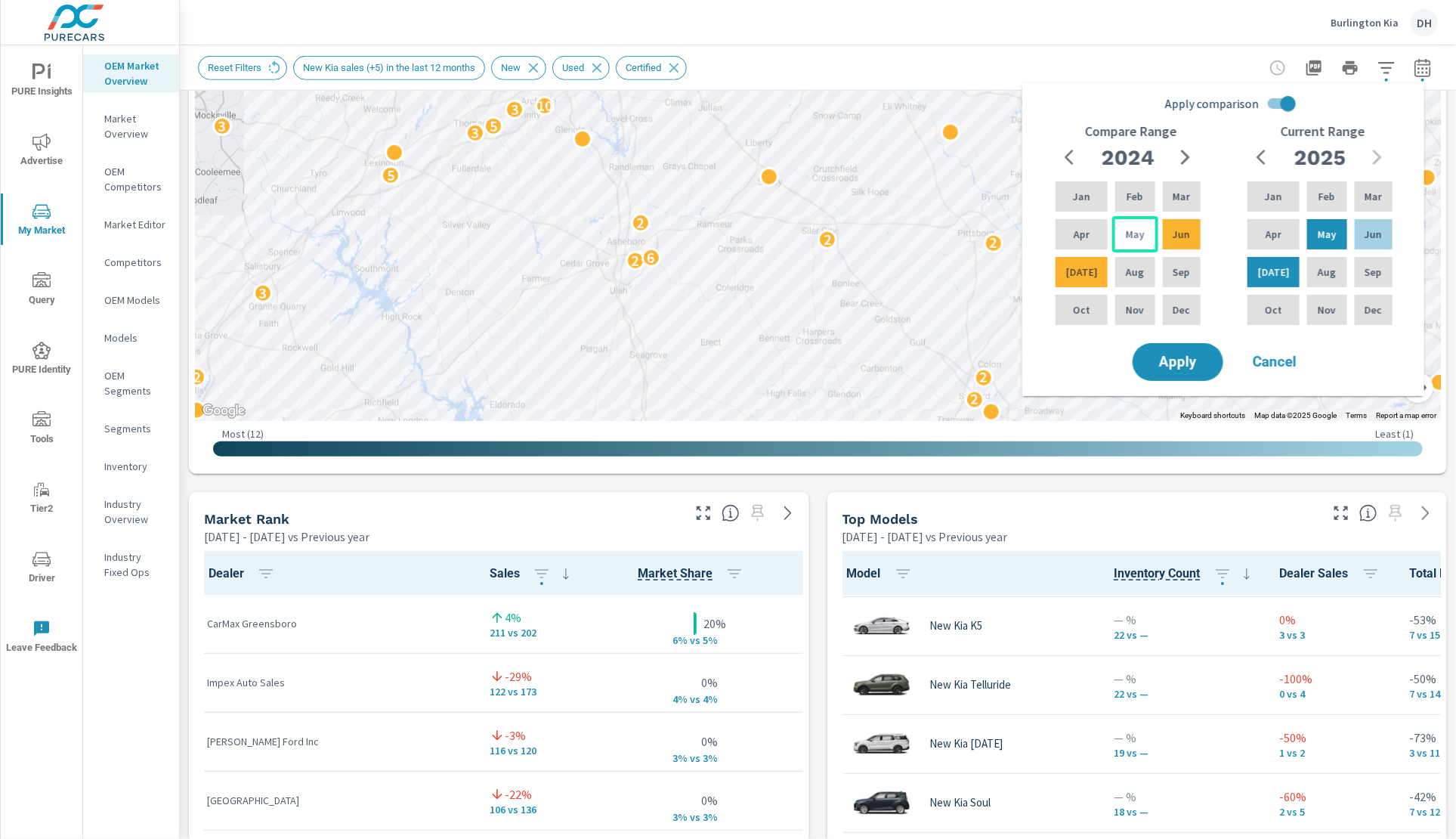
click at [1142, 233] on div "May" at bounding box center [1135, 234] width 45 height 36
click at [1085, 269] on div "[DATE]" at bounding box center [1082, 272] width 59 height 36
click at [1184, 360] on span "Apply" at bounding box center [1178, 362] width 62 height 14
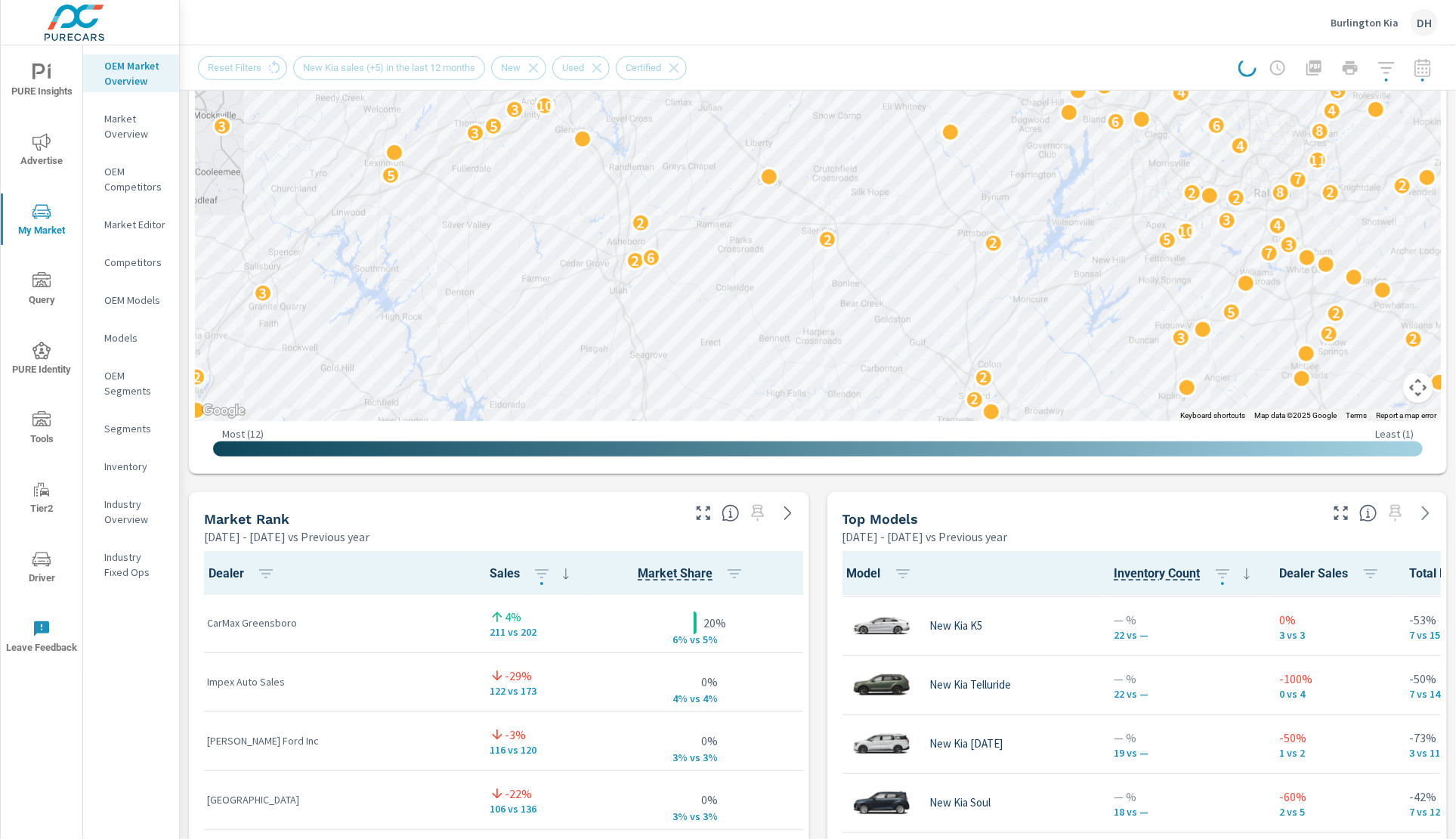
scroll to position [0, 0]
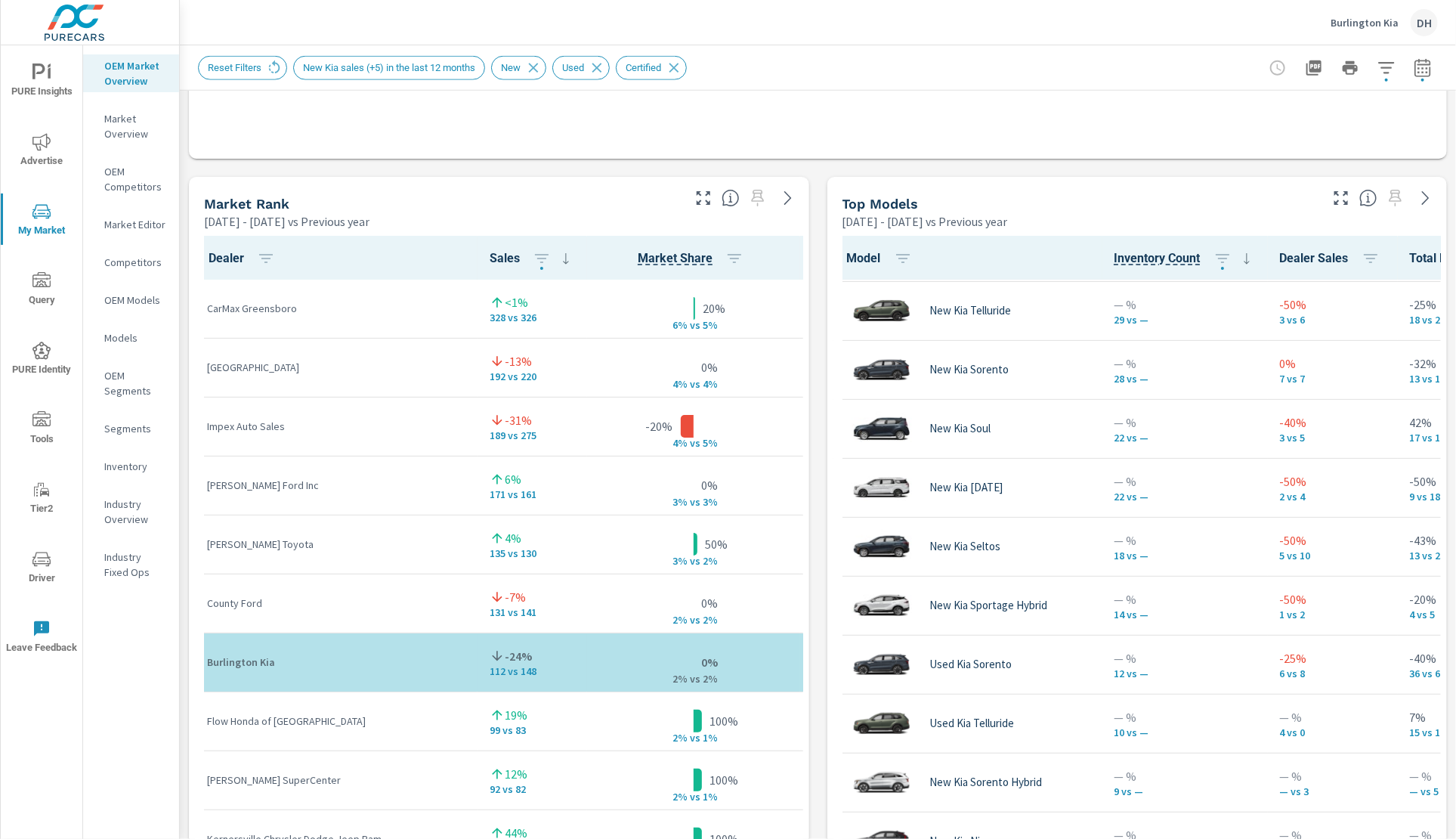
scroll to position [889, 0]
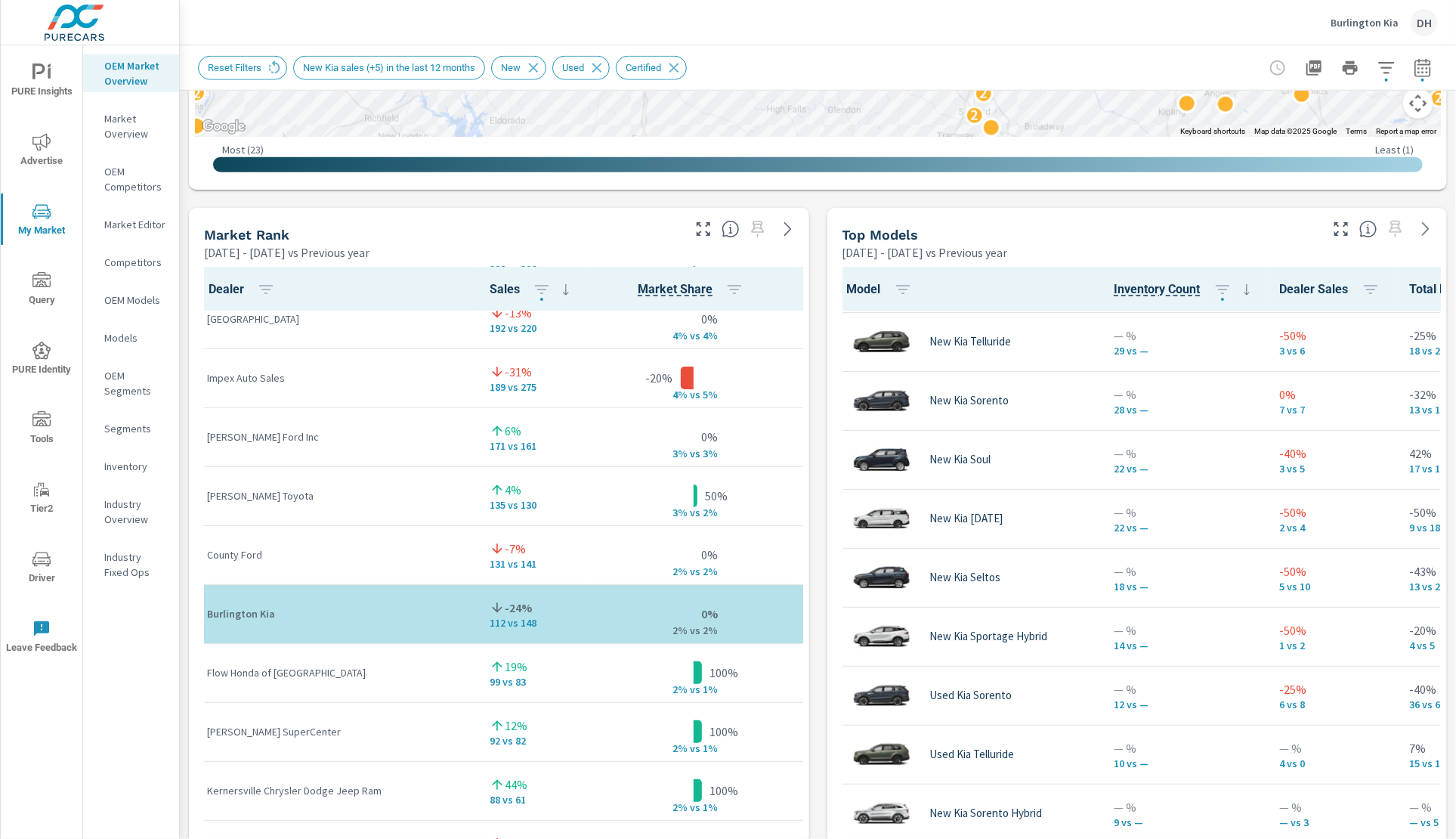
scroll to position [169, 0]
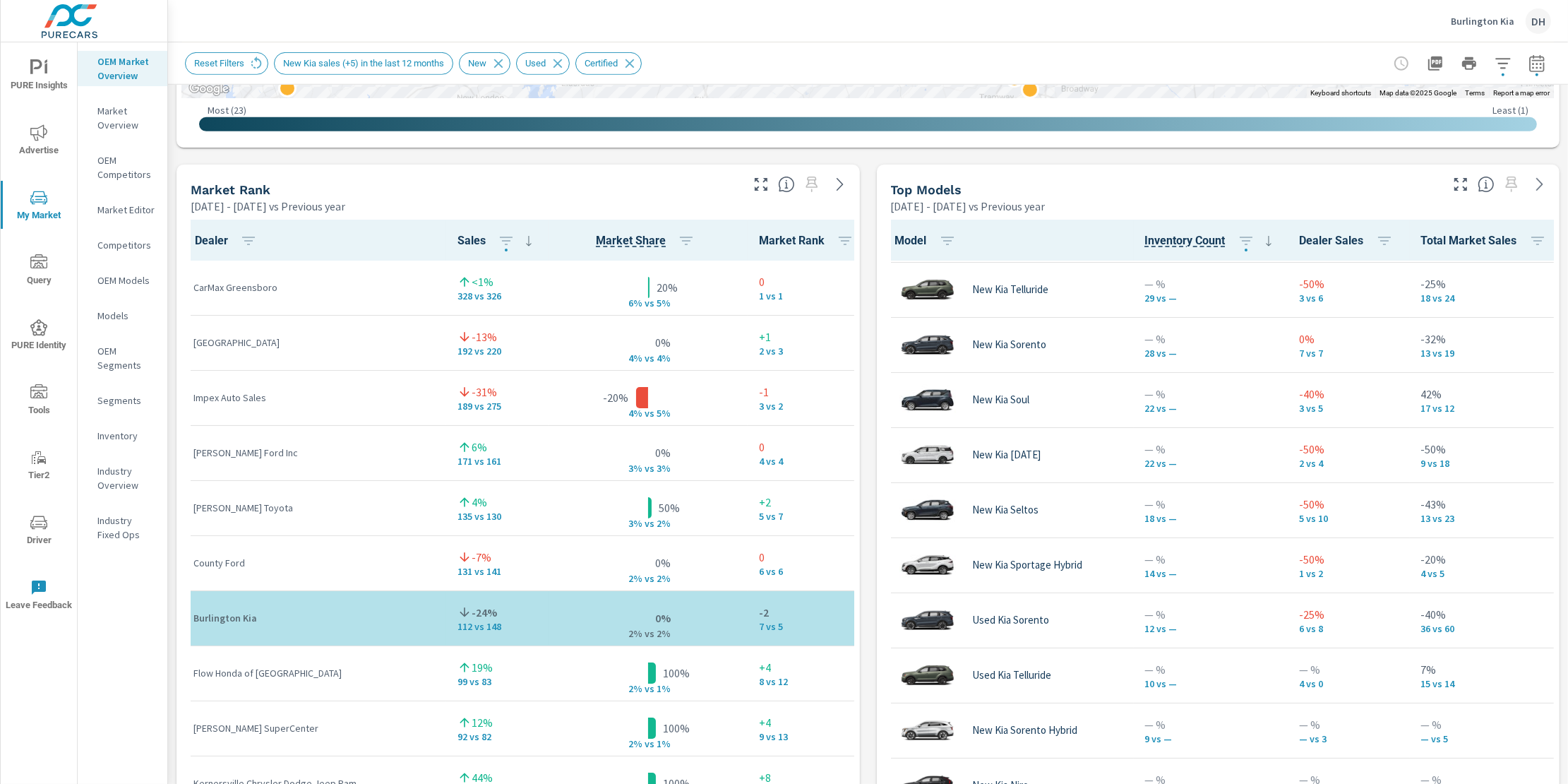
scroll to position [834, 0]
click at [1360, 64] on icon "button" at bounding box center [1503, 63] width 17 height 17
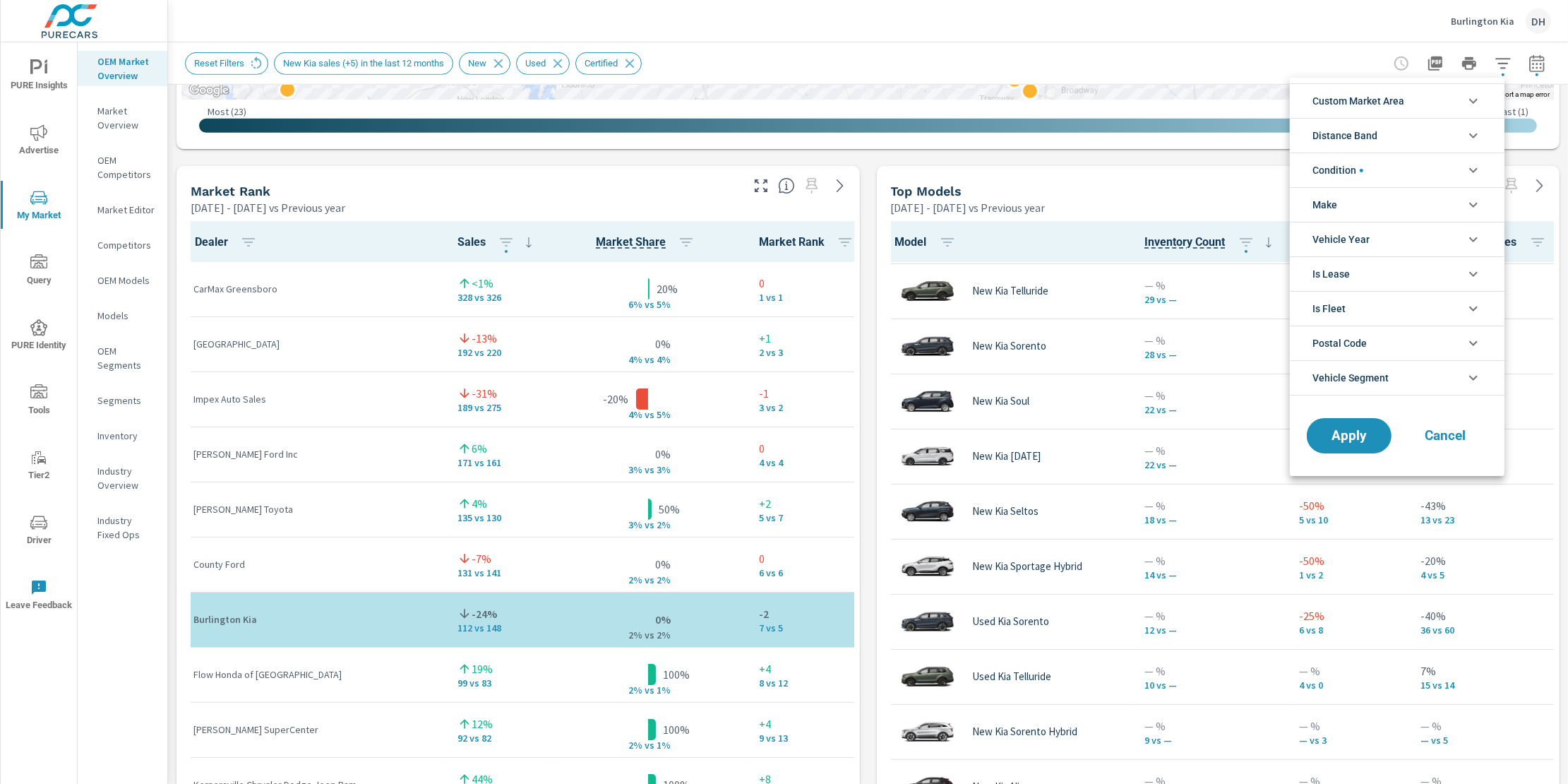
scroll to position [63, 0]
click at [1360, 104] on li "Custom Market Area" at bounding box center [1397, 100] width 215 height 35
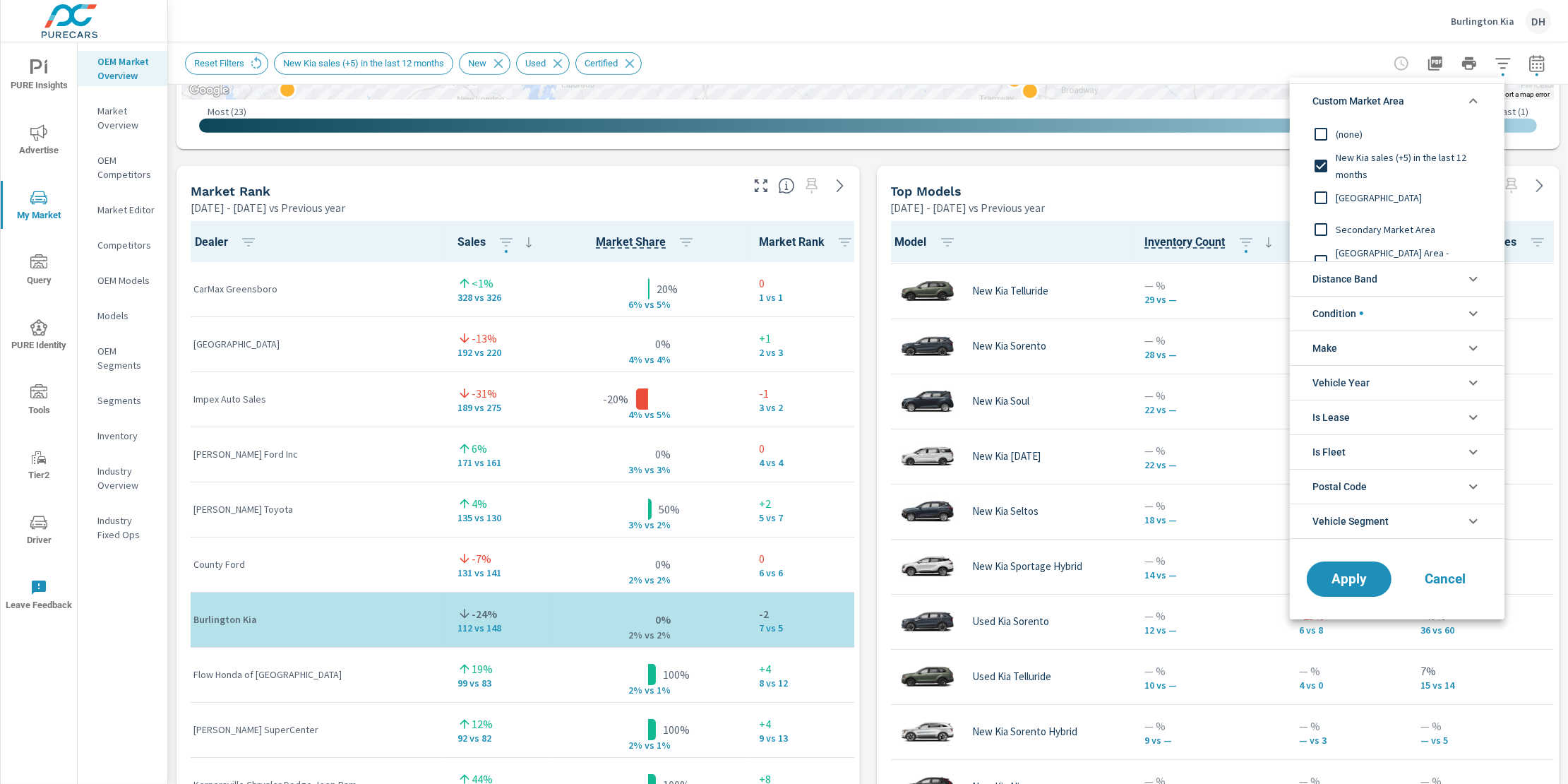
scroll to position [3, 0]
click at [1317, 194] on input "filter options" at bounding box center [1320, 194] width 29 height 29
click at [1360, 285] on span "Distance Band" at bounding box center [1344, 279] width 65 height 34
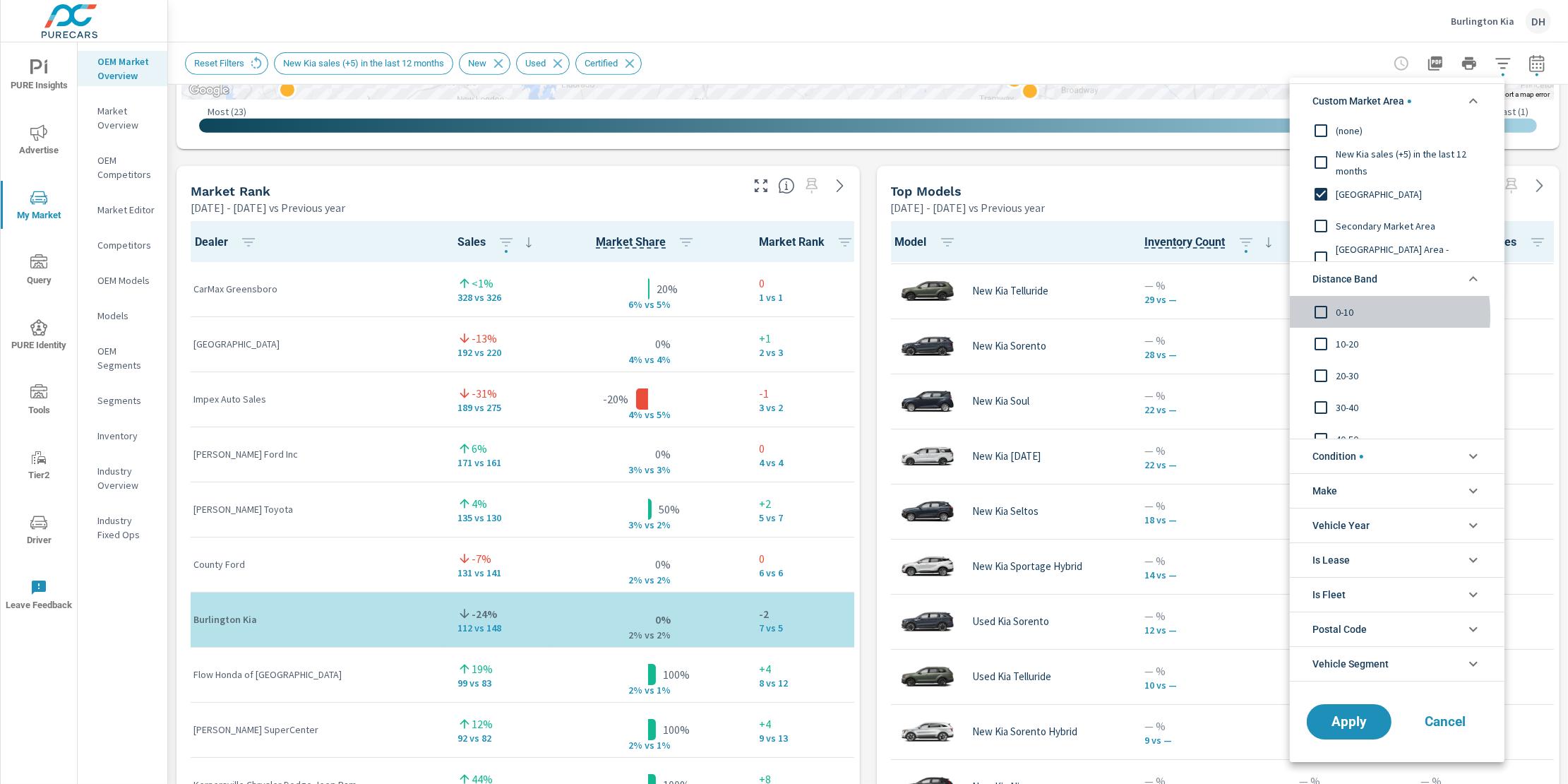
click at [1338, 314] on span "0-10" at bounding box center [1413, 312] width 155 height 17
click at [1339, 336] on span "10-20" at bounding box center [1413, 343] width 155 height 17
click at [1311, 379] on input "filter options" at bounding box center [1320, 375] width 29 height 29
click at [1360, 723] on span "Apply" at bounding box center [1349, 722] width 58 height 13
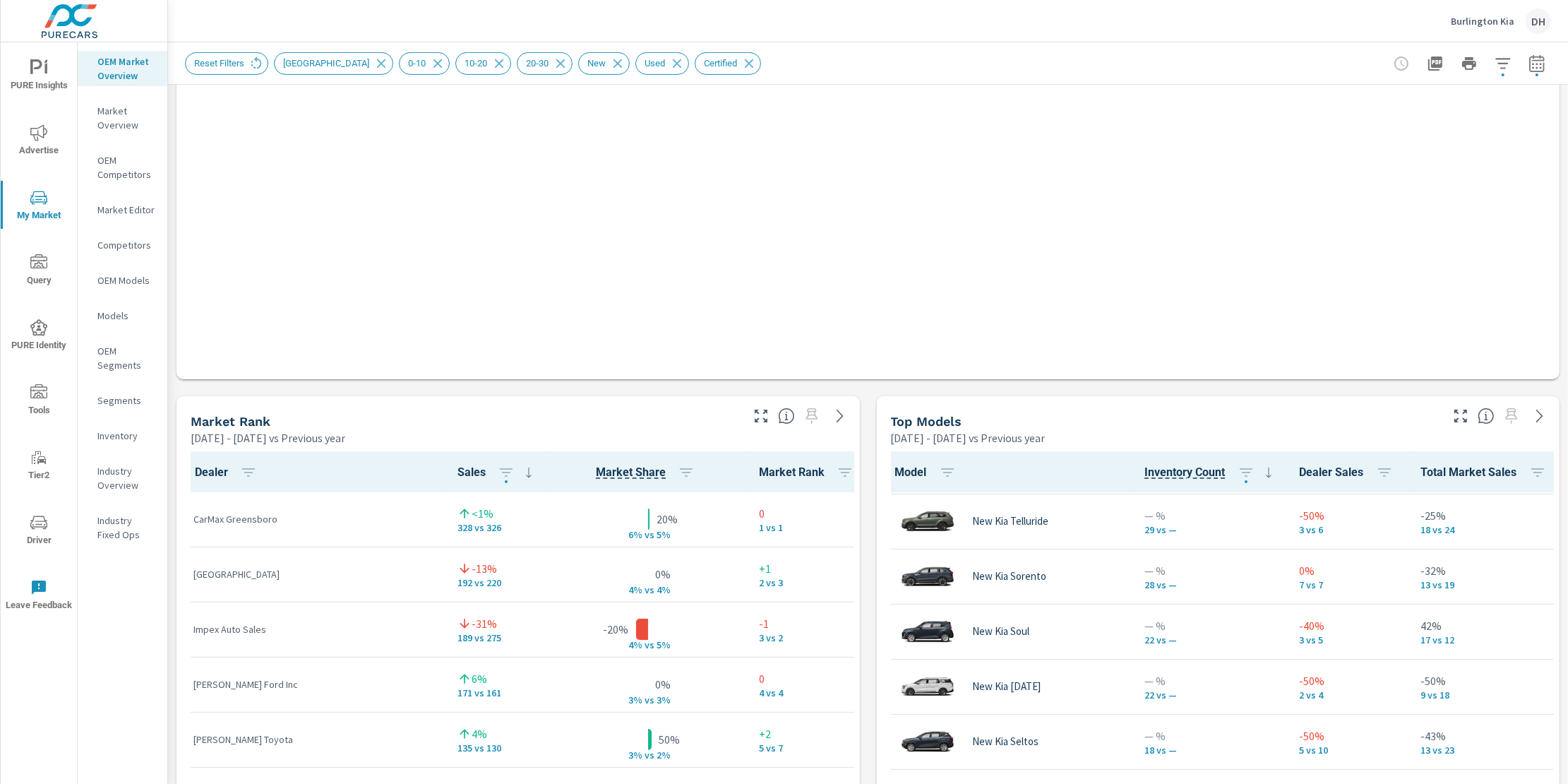
scroll to position [475, 0]
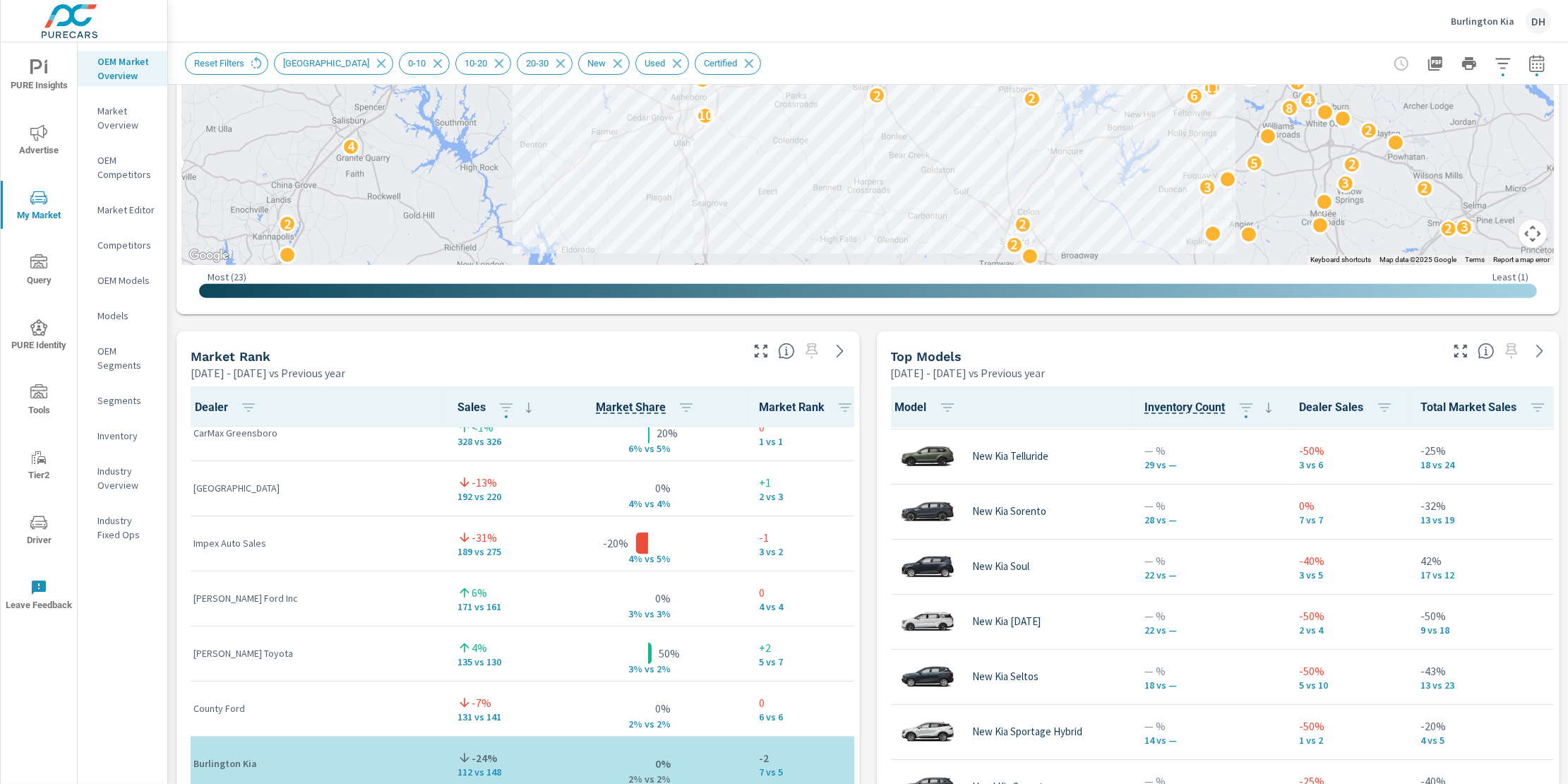
scroll to position [129, 0]
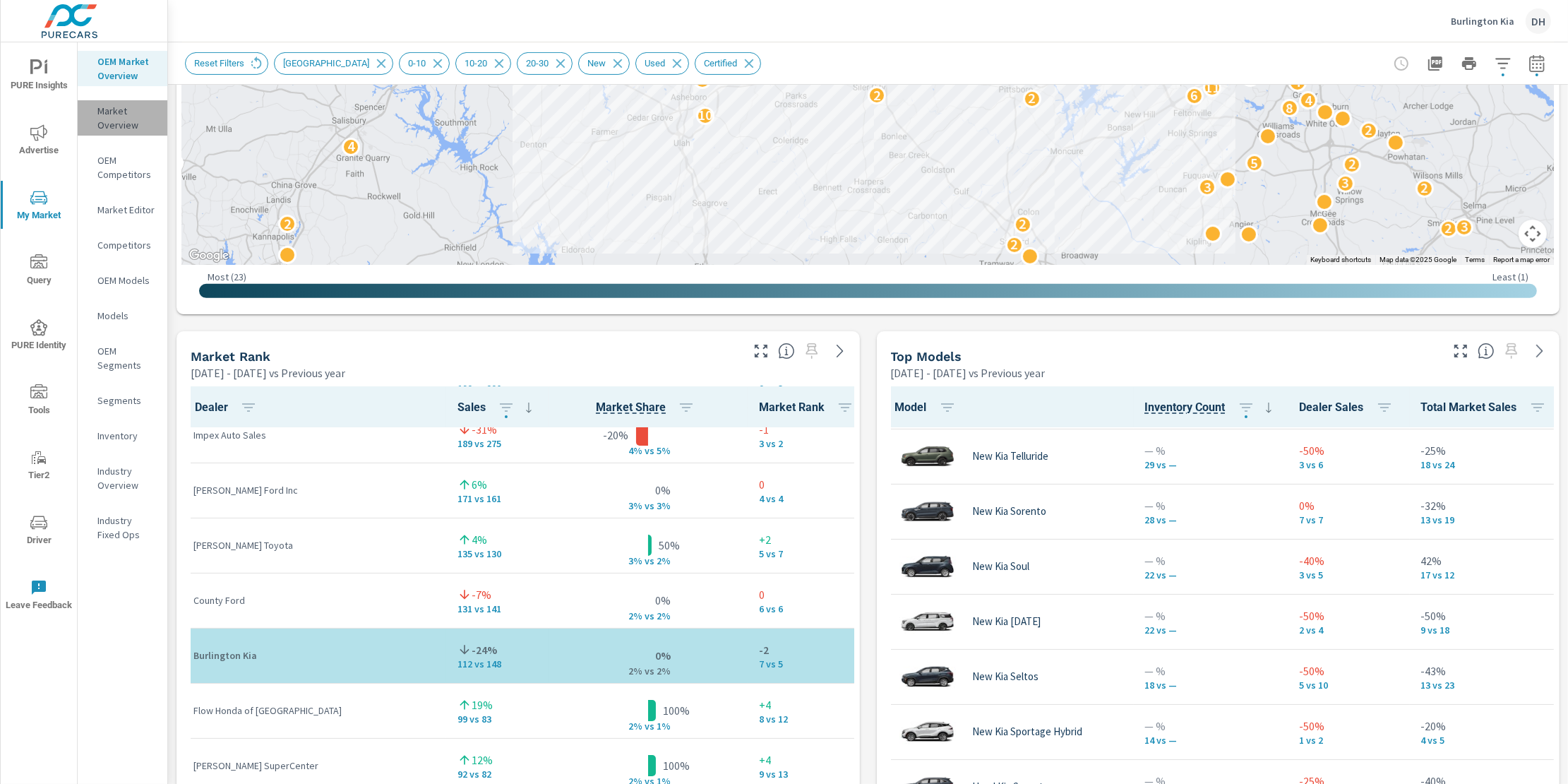
click at [103, 107] on p "Market Overview" at bounding box center [127, 118] width 59 height 29
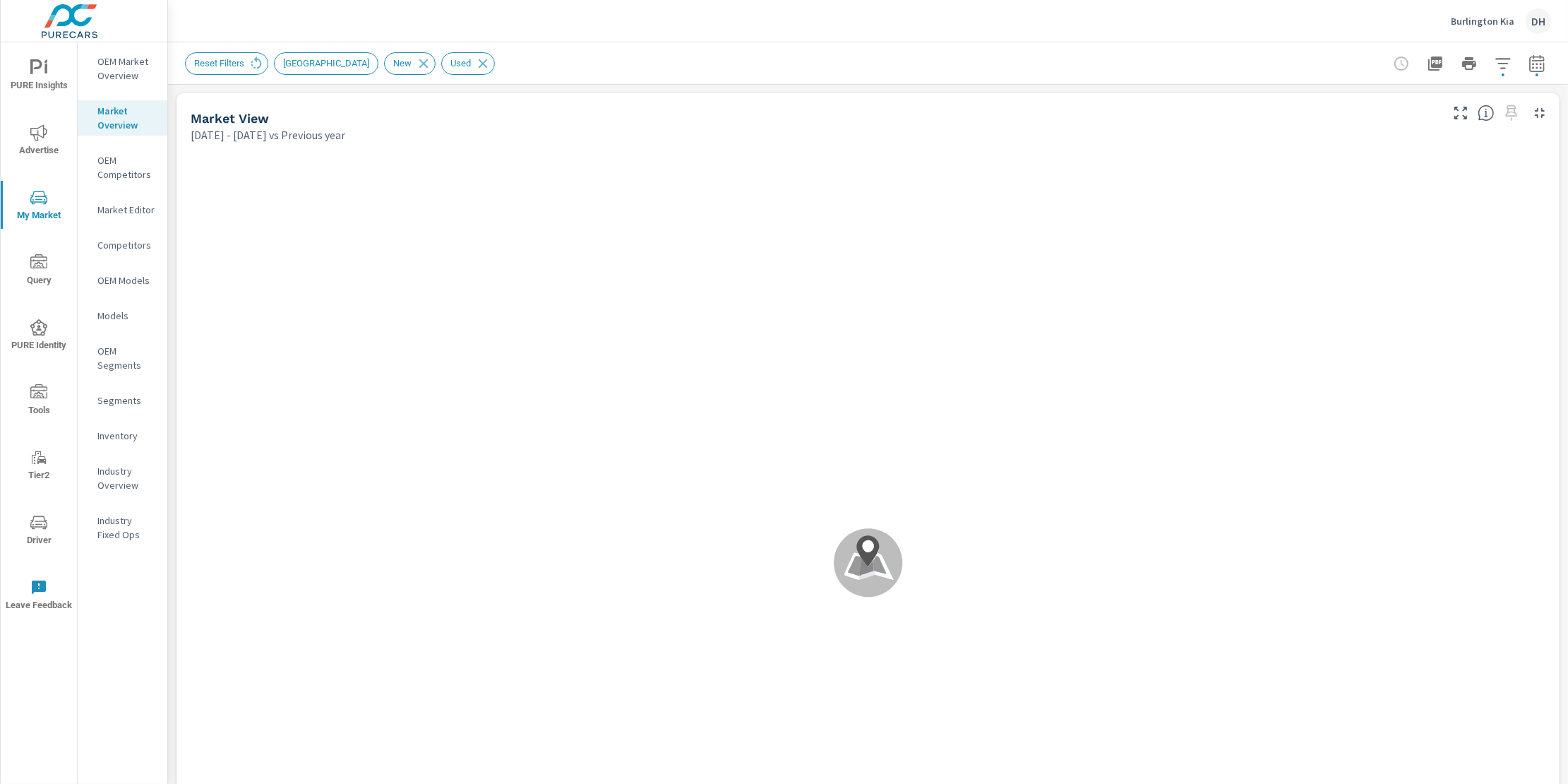
scroll to position [1, 0]
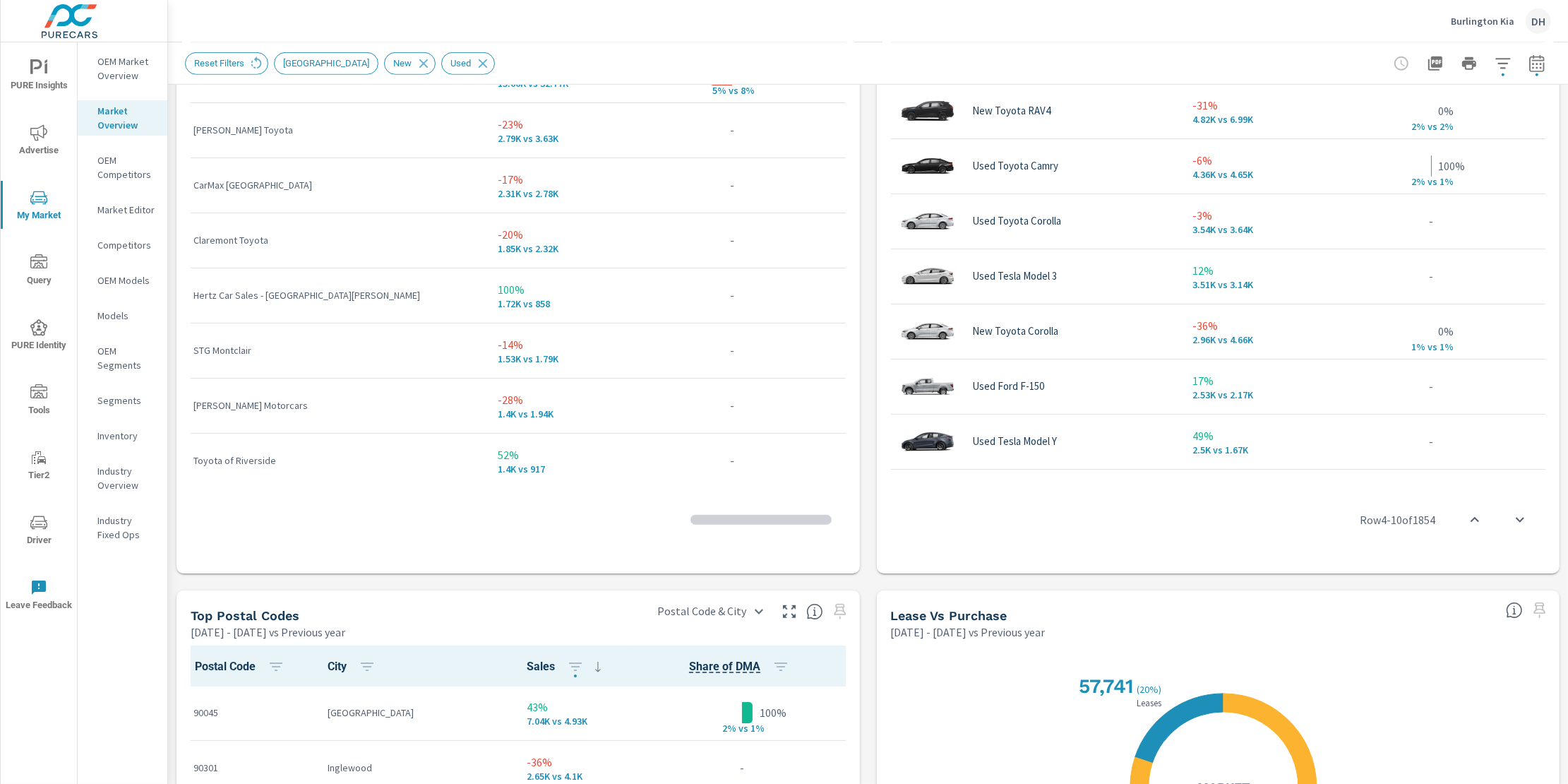
scroll to position [89, 0]
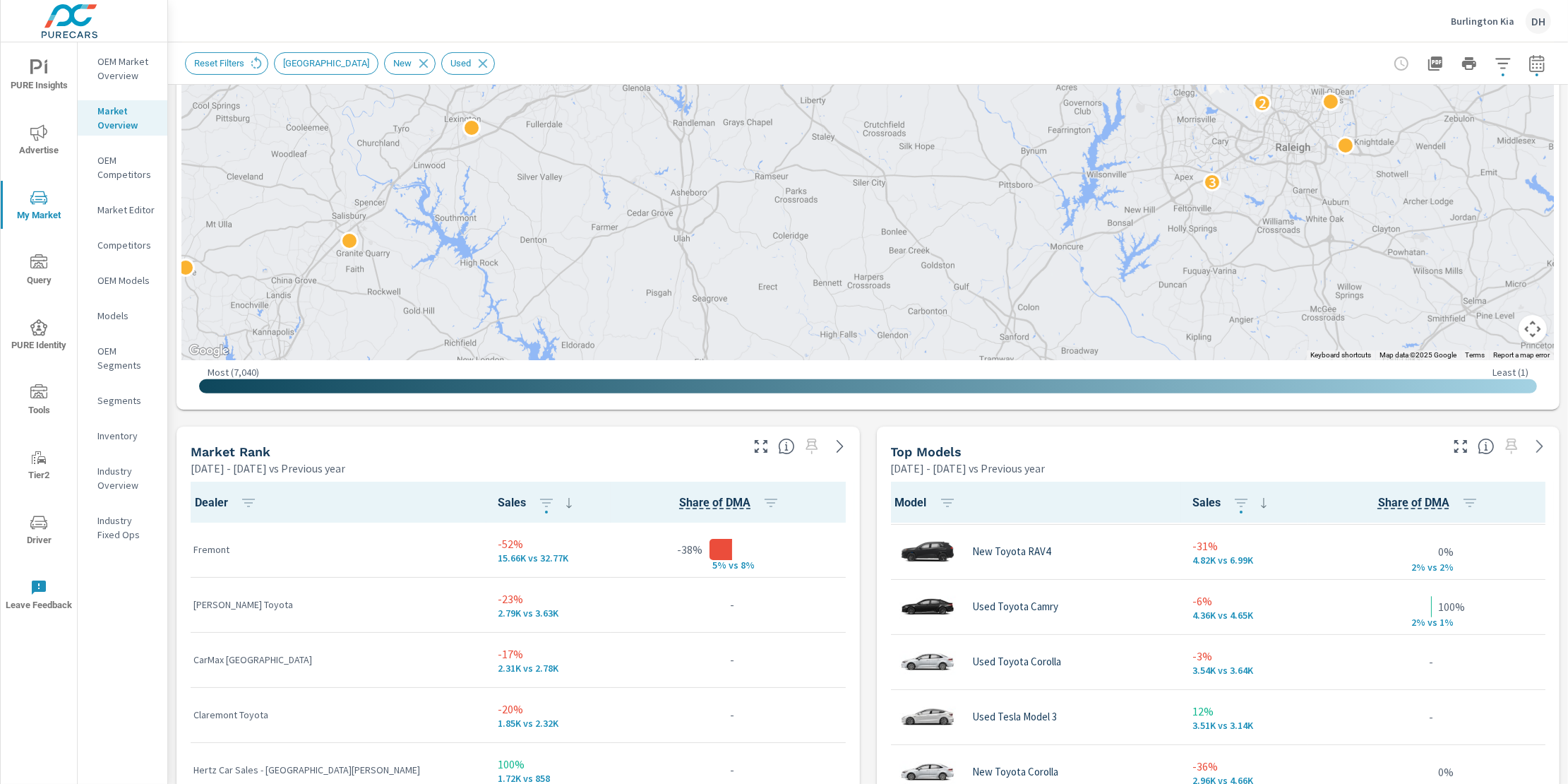
scroll to position [574, 0]
click at [1529, 73] on button "button" at bounding box center [1537, 64] width 29 height 29
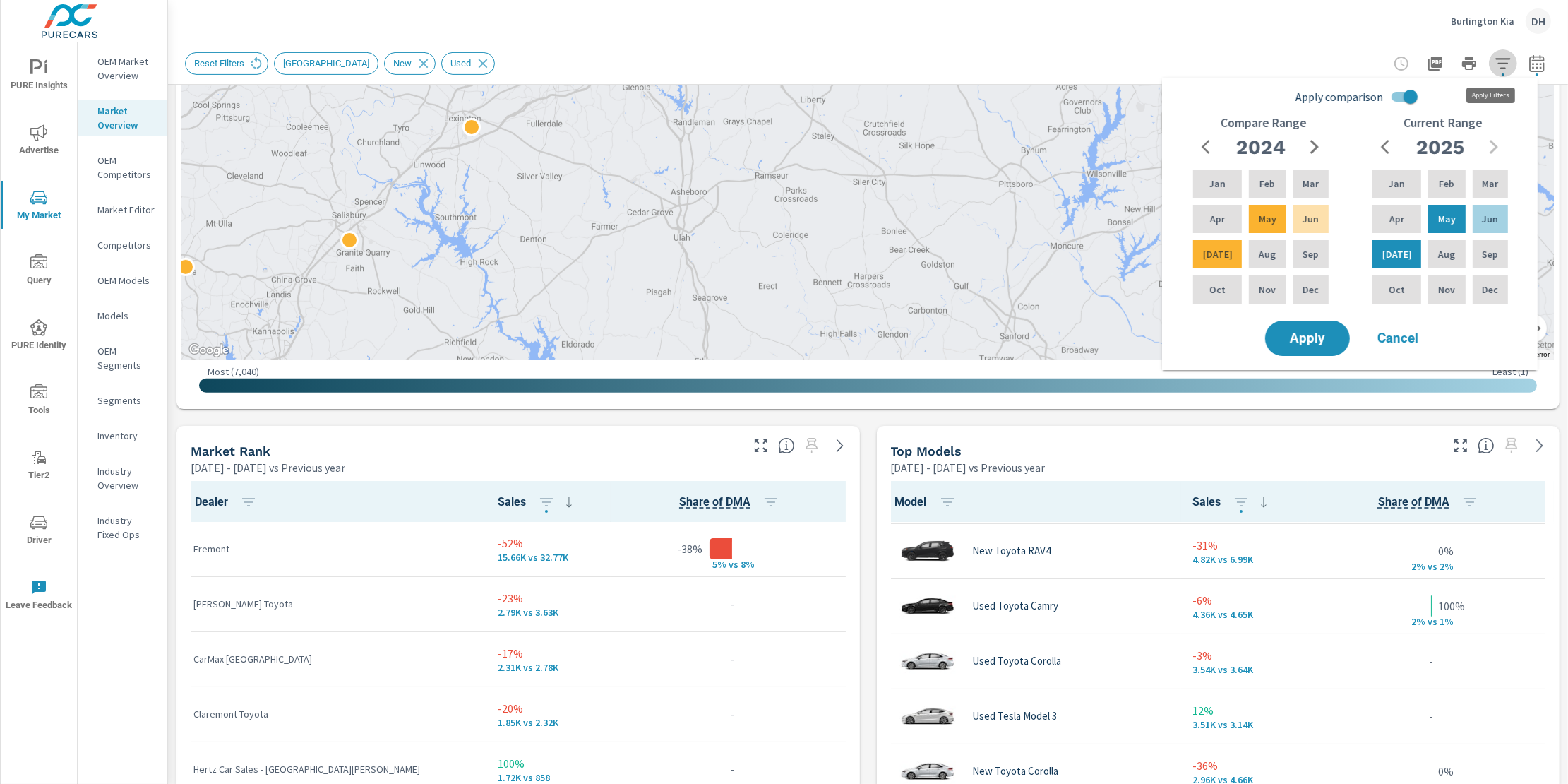
click at [1495, 70] on icon "button" at bounding box center [1503, 63] width 17 height 17
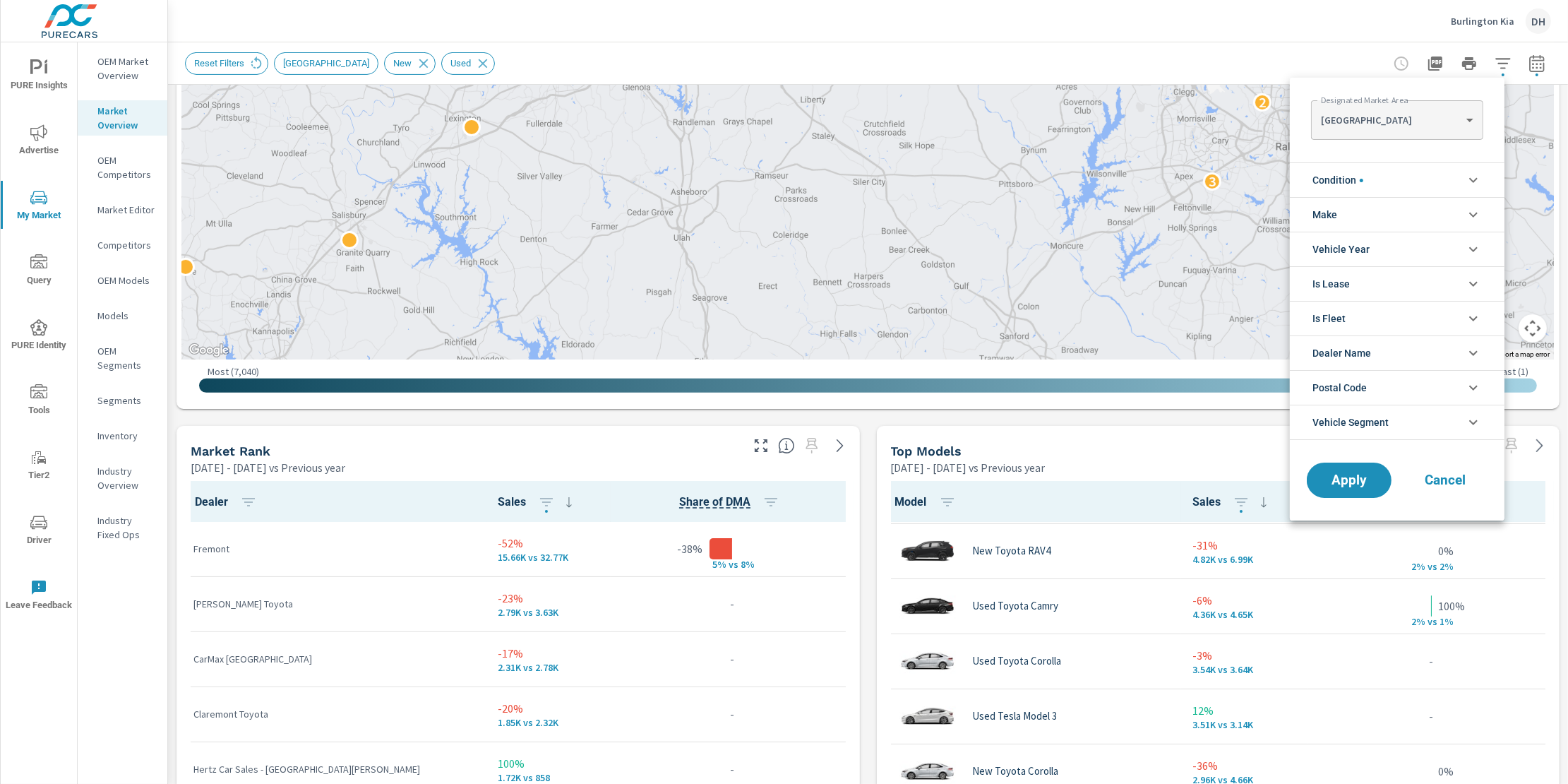
scroll to position [32, 0]
click at [1418, 109] on body "PURE Insights Advertise My Market Query PURE Identity Tools Tier2 Driver Leave …" at bounding box center [784, 392] width 1568 height 784
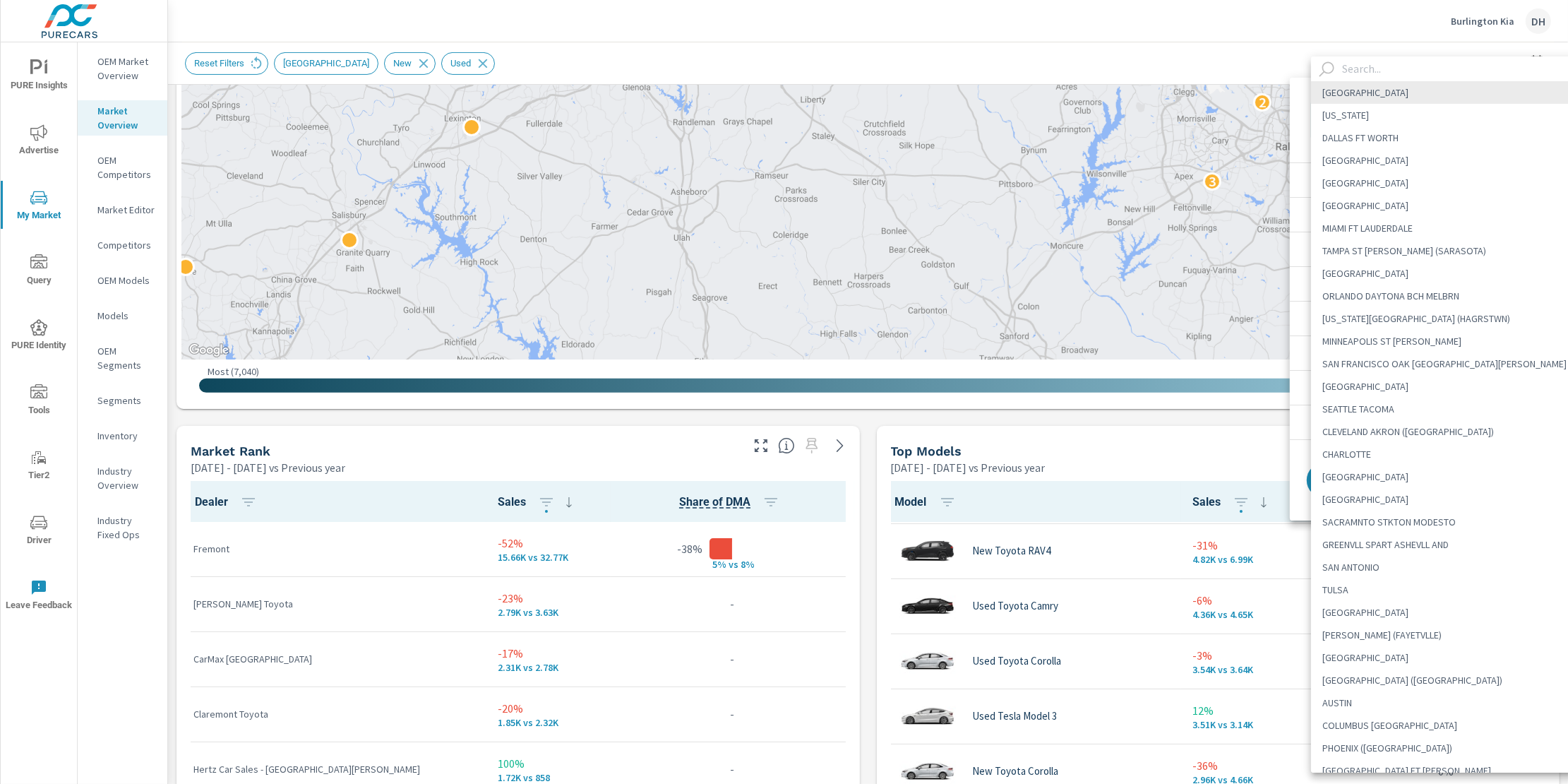
scroll to position [3, 0]
click at [1403, 65] on input "text" at bounding box center [1464, 68] width 255 height 24
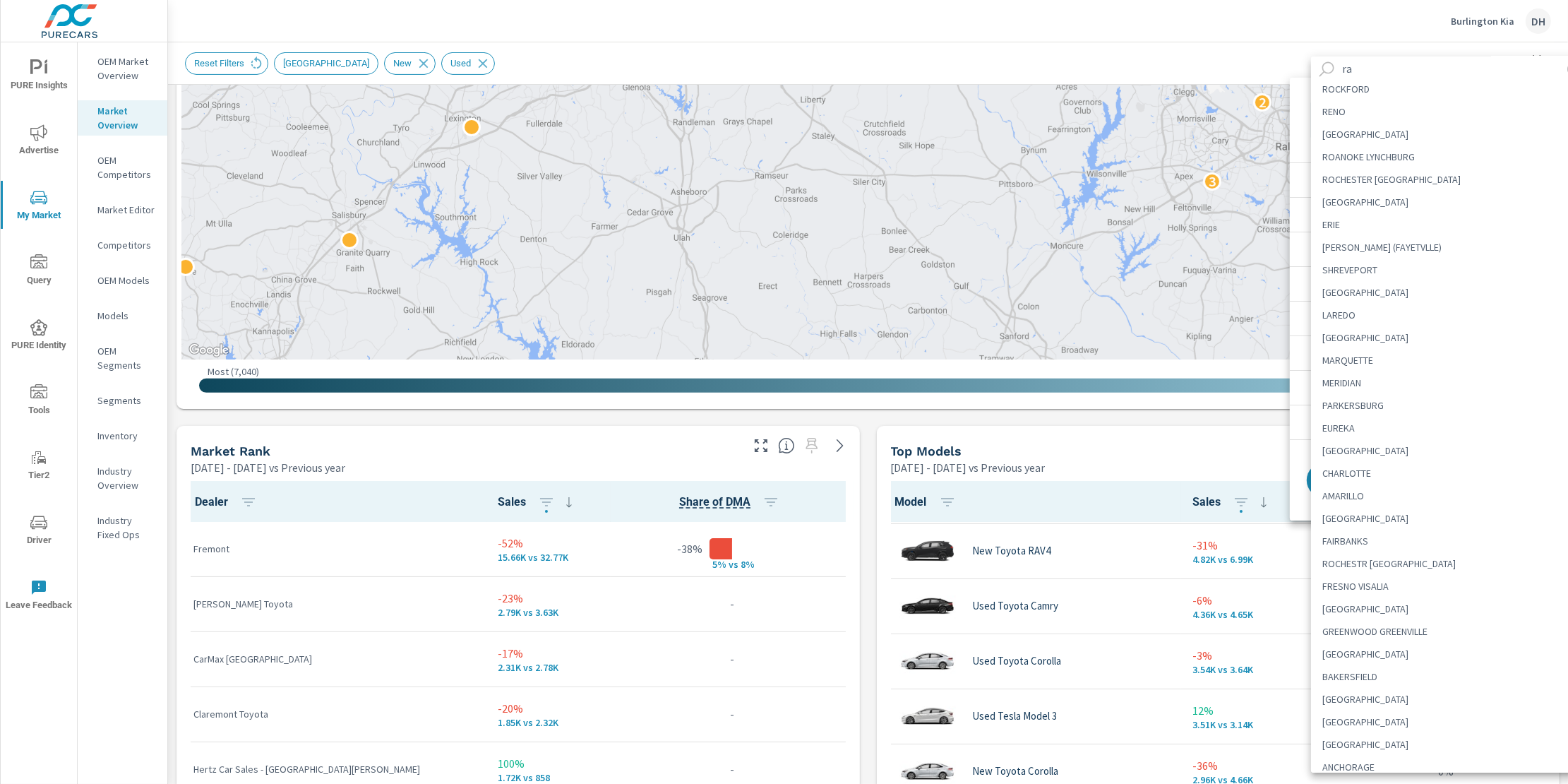
scroll to position [0, 0]
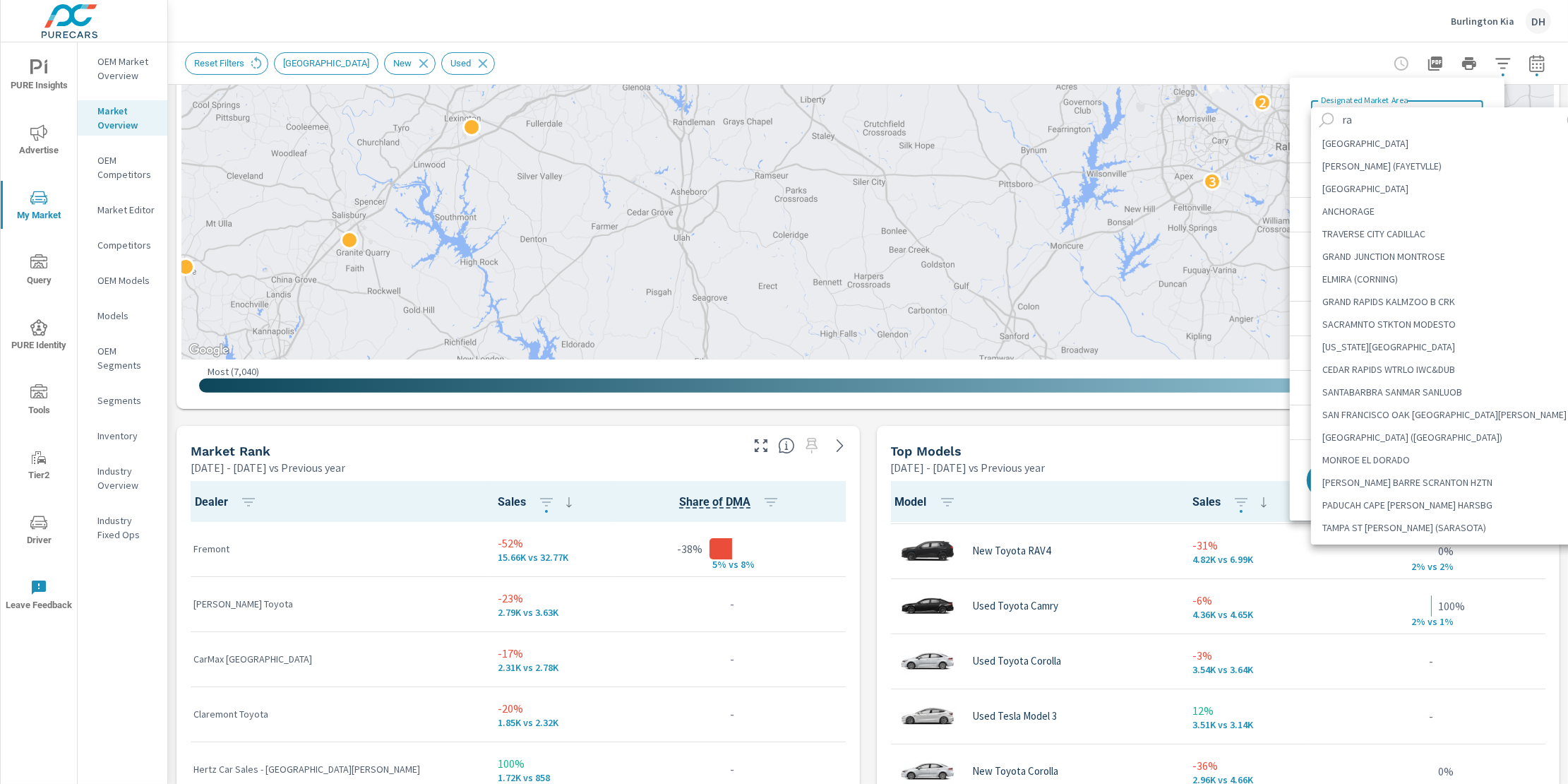
type input "ra"
click at [1387, 169] on li "RALEIGH DURHAM (FAYETVLLE)" at bounding box center [1451, 166] width 280 height 23
type Area "RALEIGH DURHAM (FAYETVLLE)"
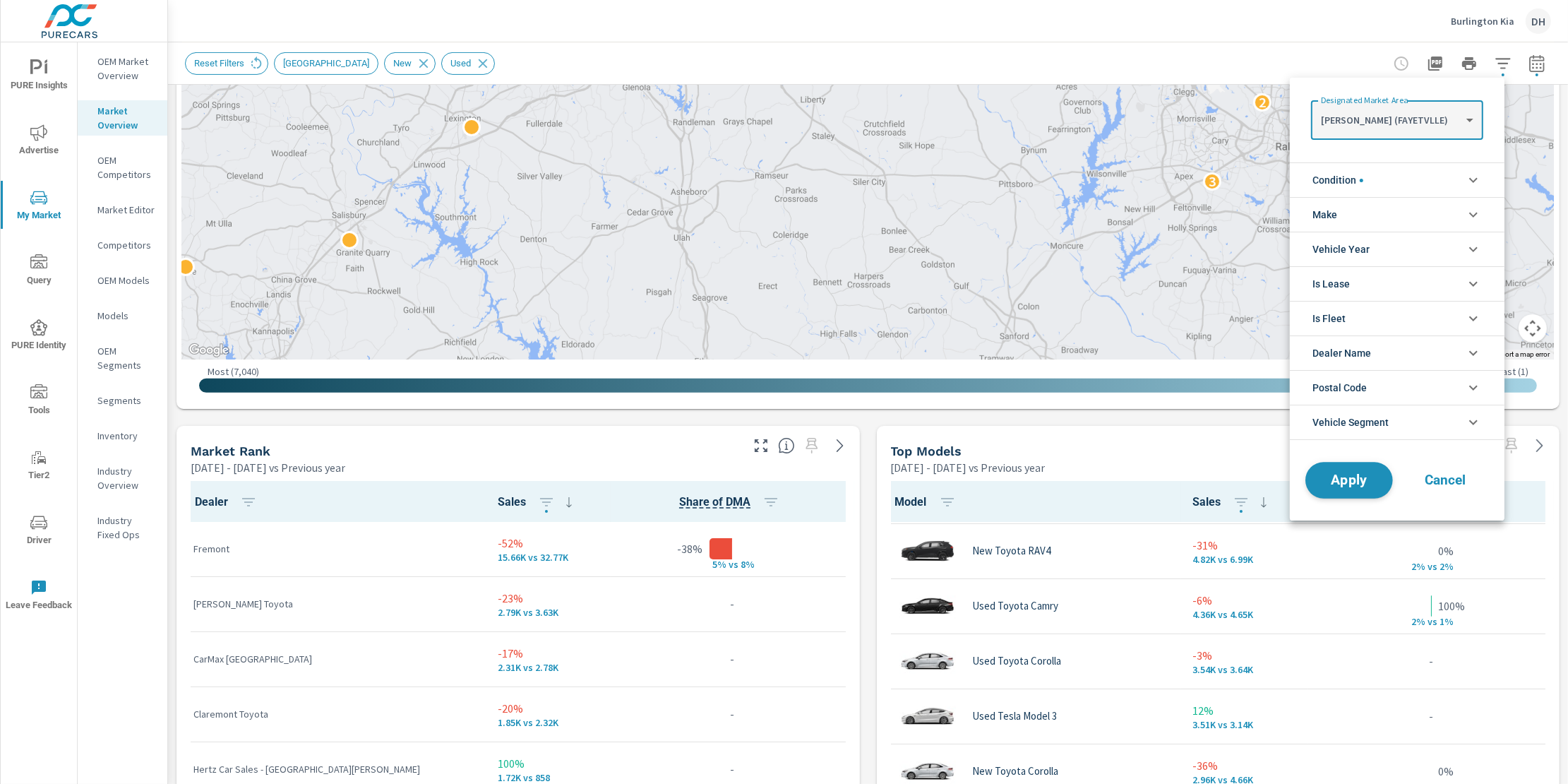
click at [1356, 475] on span "Apply" at bounding box center [1349, 481] width 58 height 13
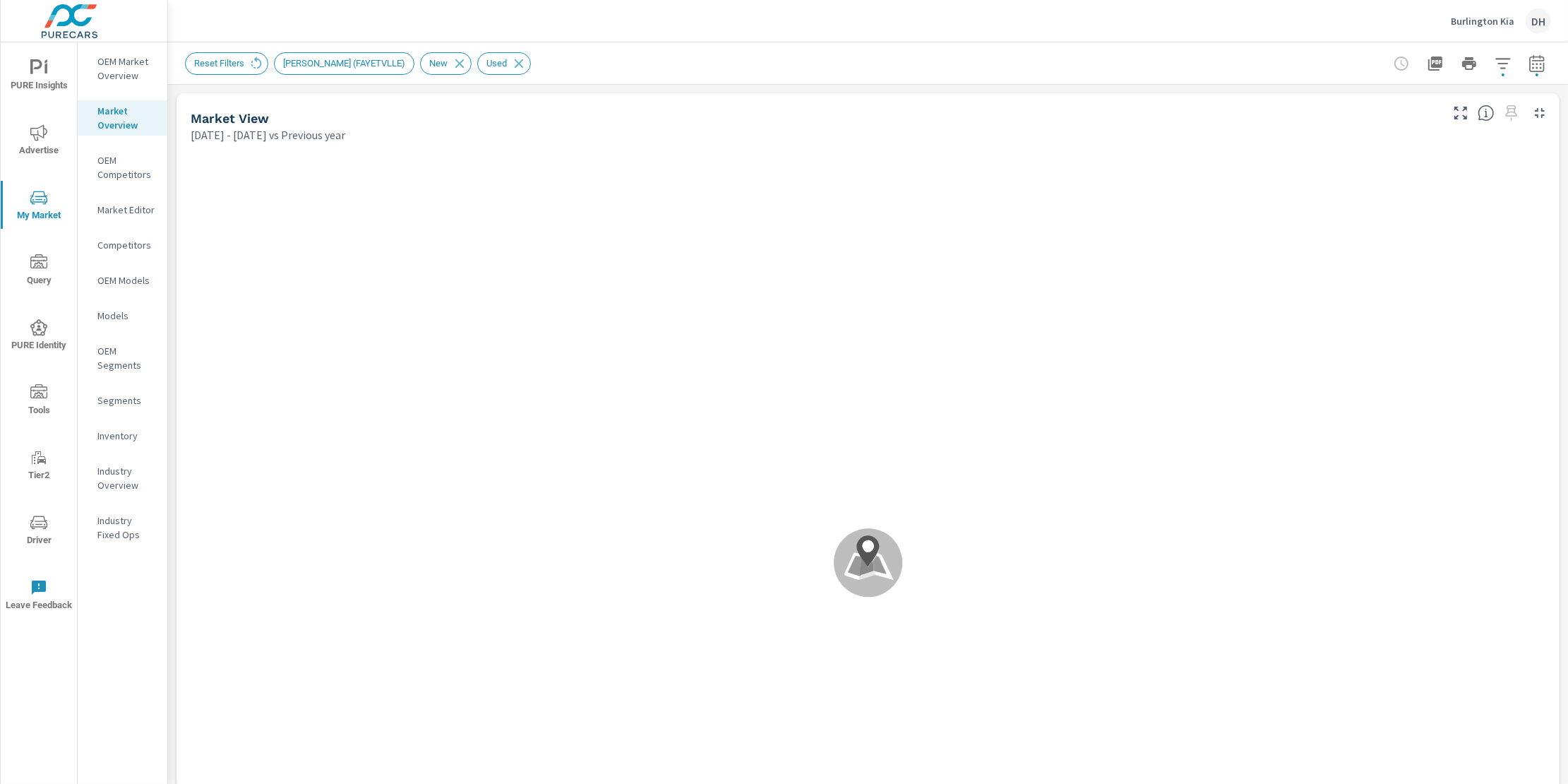
scroll to position [55, 0]
